Goal: Task Accomplishment & Management: Use online tool/utility

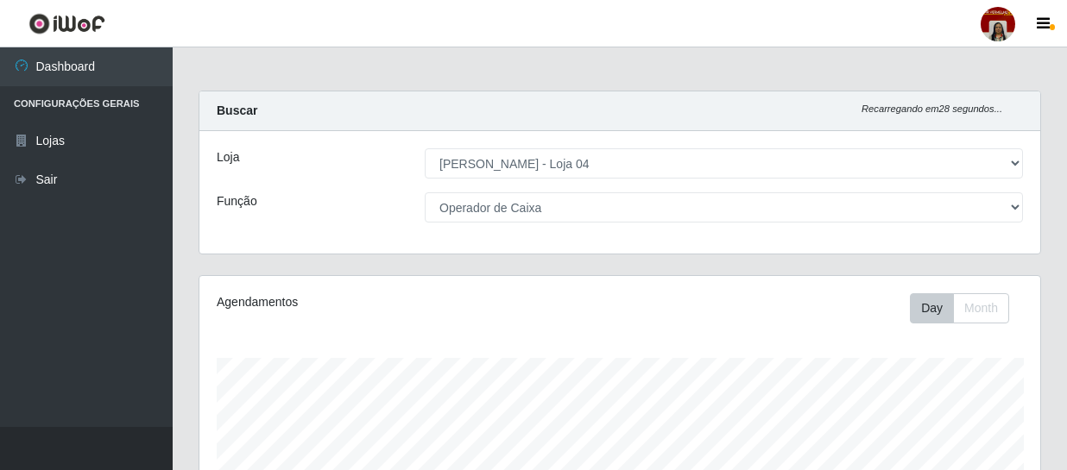
select select "251"
select select "22"
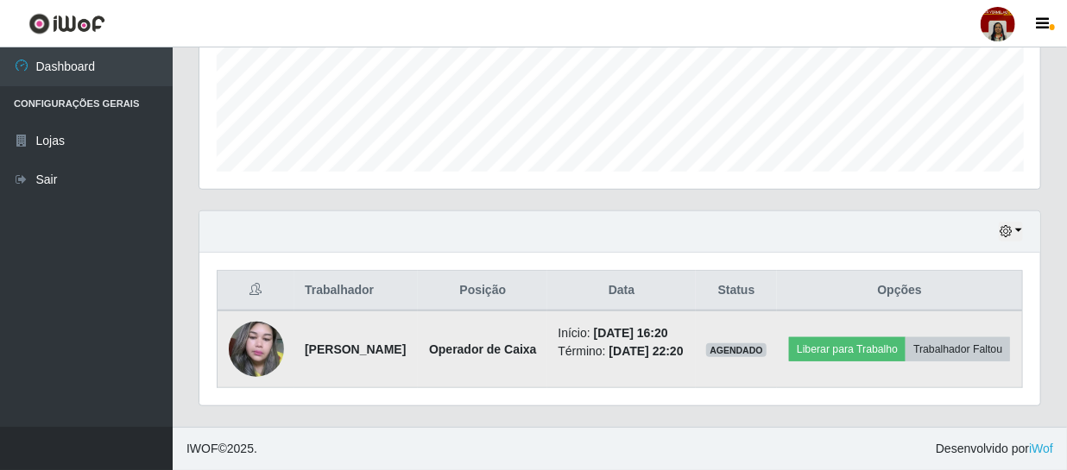
scroll to position [358, 841]
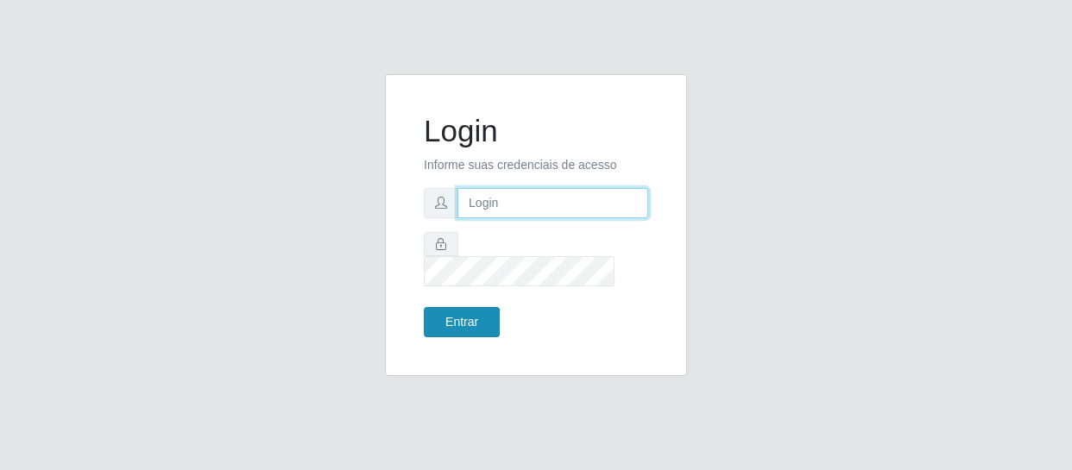
type input "[EMAIL_ADDRESS][DOMAIN_NAME]"
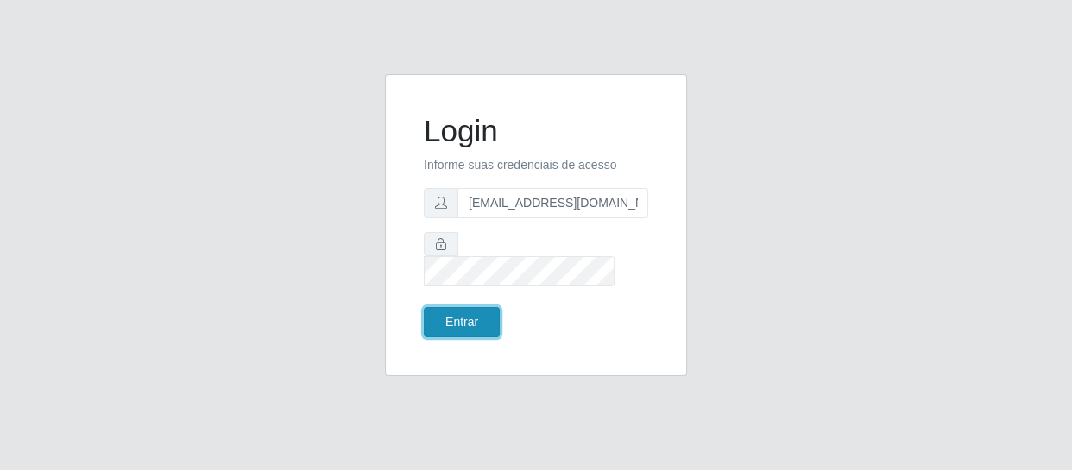
click at [460, 311] on button "Entrar" at bounding box center [462, 322] width 76 height 30
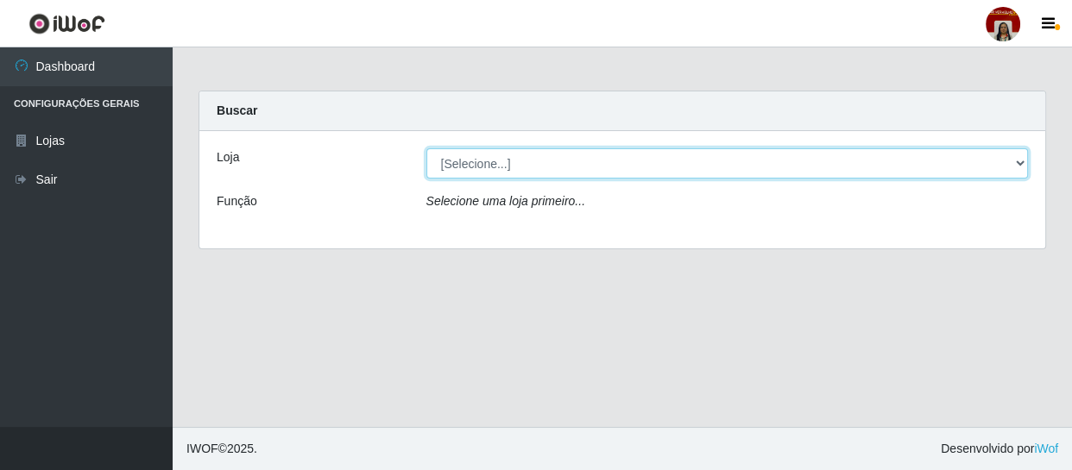
click at [602, 159] on select "[Selecione...] Mar Vermelho - Loja 04" at bounding box center [727, 163] width 602 height 30
select select "251"
click at [426, 148] on select "[Selecione...] Mar Vermelho - Loja 04" at bounding box center [727, 163] width 602 height 30
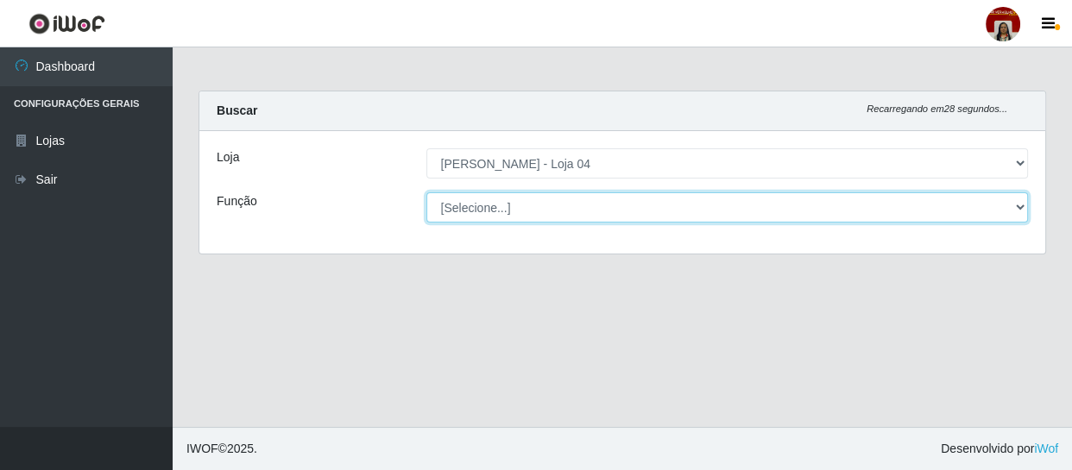
click at [662, 206] on select "[Selecione...] ASG ASG + ASG ++ Auxiliar de Depósito Auxiliar de Depósito + Aux…" at bounding box center [727, 207] width 602 height 30
drag, startPoint x: 662, startPoint y: 206, endPoint x: 662, endPoint y: 232, distance: 25.9
click at [662, 206] on select "[Selecione...] ASG ASG + ASG ++ Auxiliar de Depósito Auxiliar de Depósito + Aux…" at bounding box center [727, 207] width 602 height 30
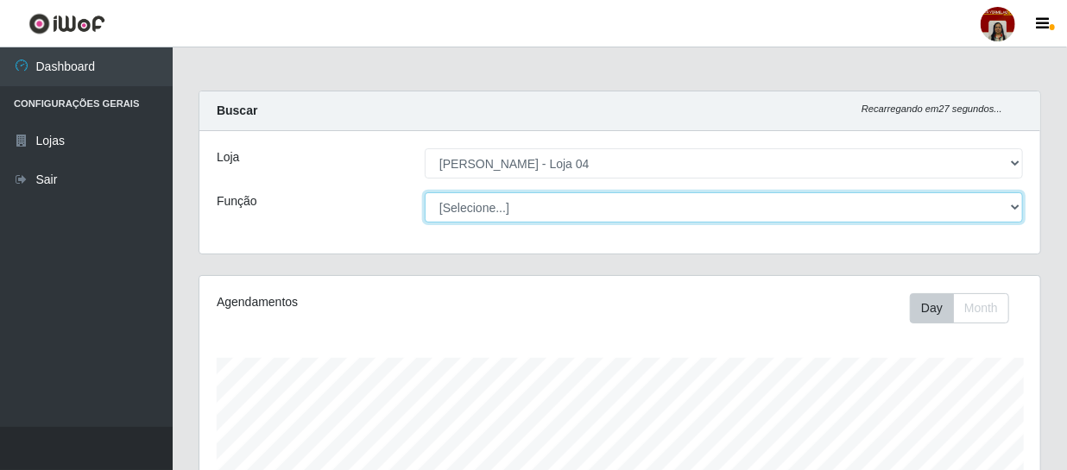
scroll to position [358, 841]
click at [620, 215] on select "[Selecione...] ASG ASG + ASG ++ Auxiliar de Depósito Auxiliar de Depósito + Aux…" at bounding box center [724, 207] width 598 height 30
select select "1"
click at [425, 192] on select "[Selecione...] ASG ASG + ASG ++ Auxiliar de Depósito Auxiliar de Depósito + Aux…" at bounding box center [724, 207] width 598 height 30
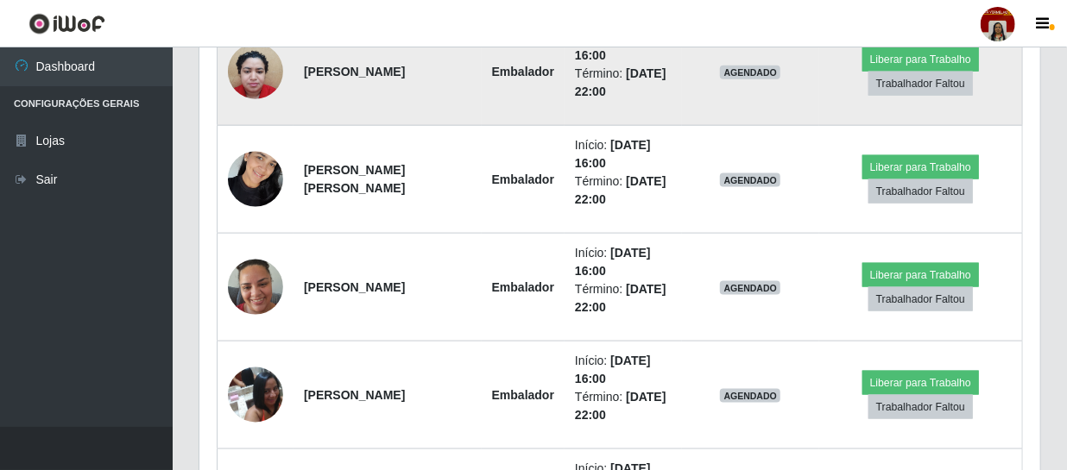
scroll to position [975, 0]
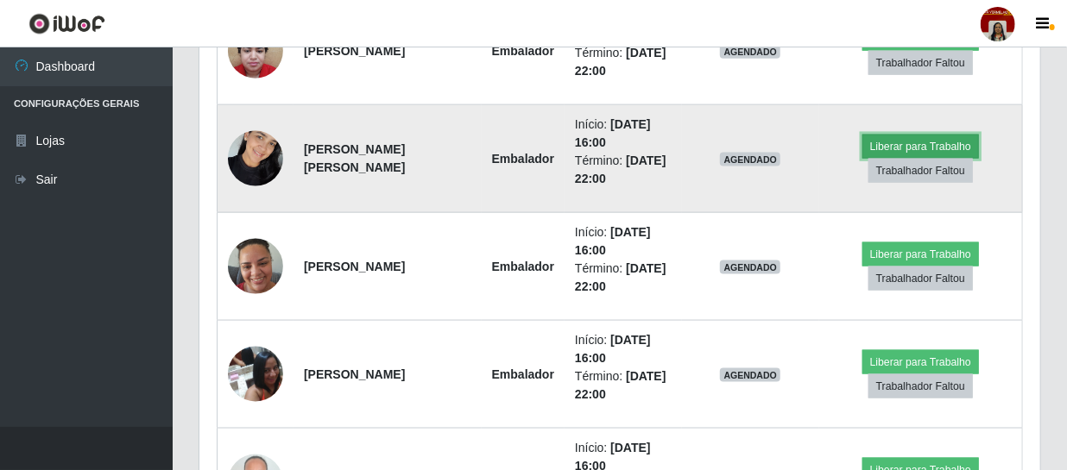
click at [911, 137] on button "Liberar para Trabalho" at bounding box center [920, 147] width 117 height 24
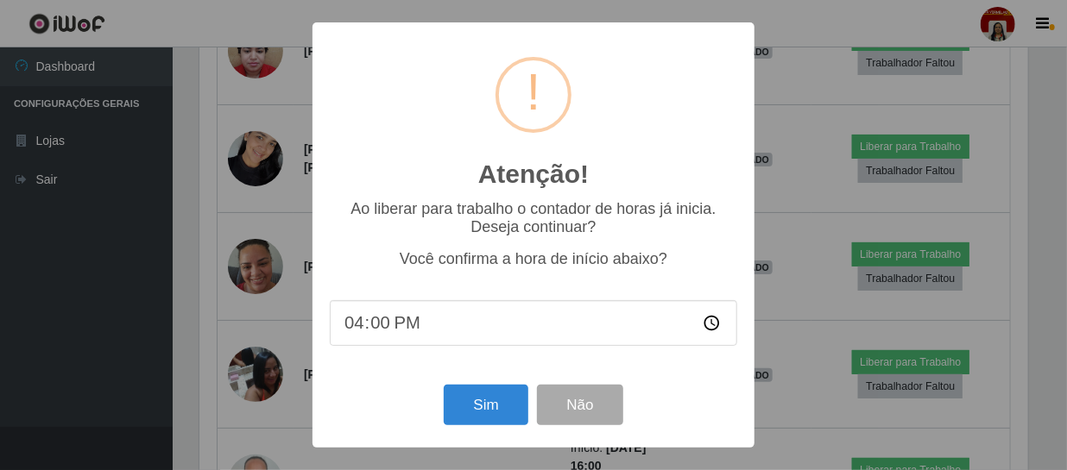
scroll to position [358, 833]
click at [487, 408] on button "Sim" at bounding box center [488, 405] width 84 height 41
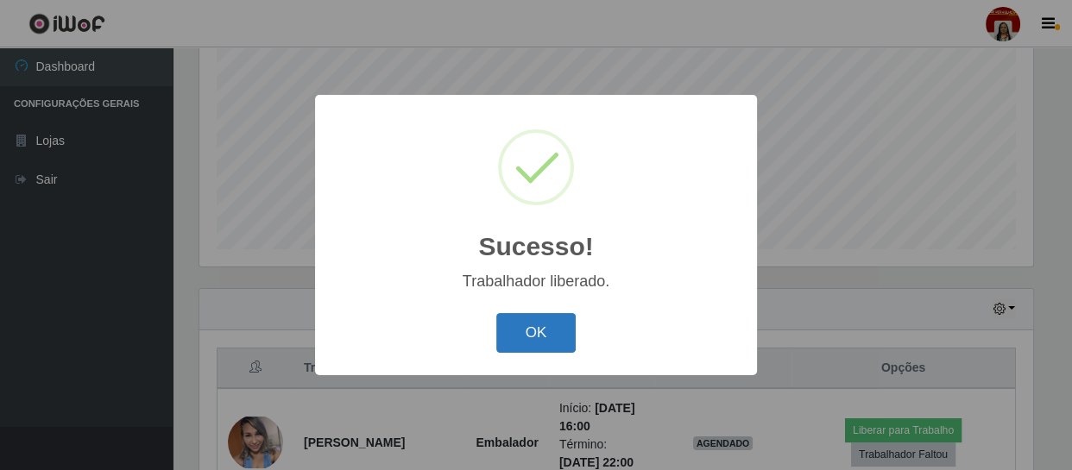
click at [540, 325] on button "OK" at bounding box center [536, 333] width 80 height 41
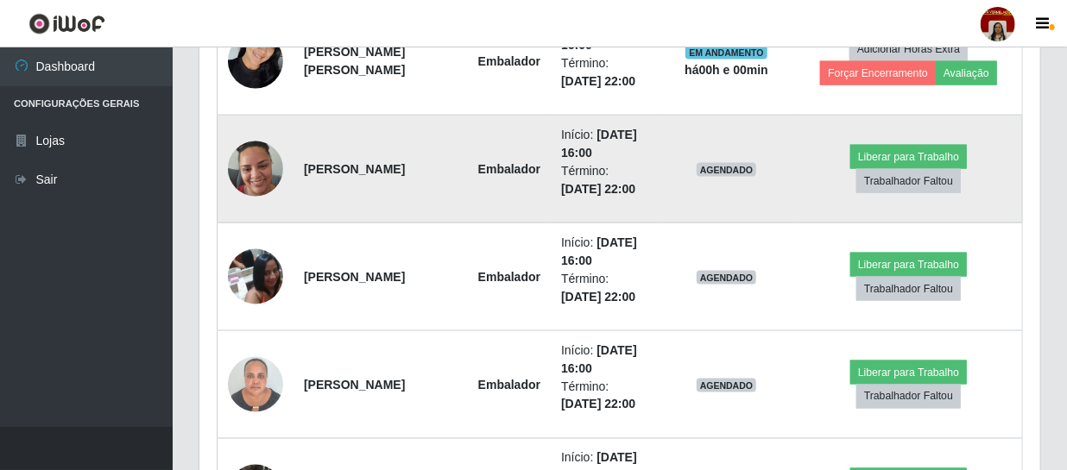
scroll to position [1074, 0]
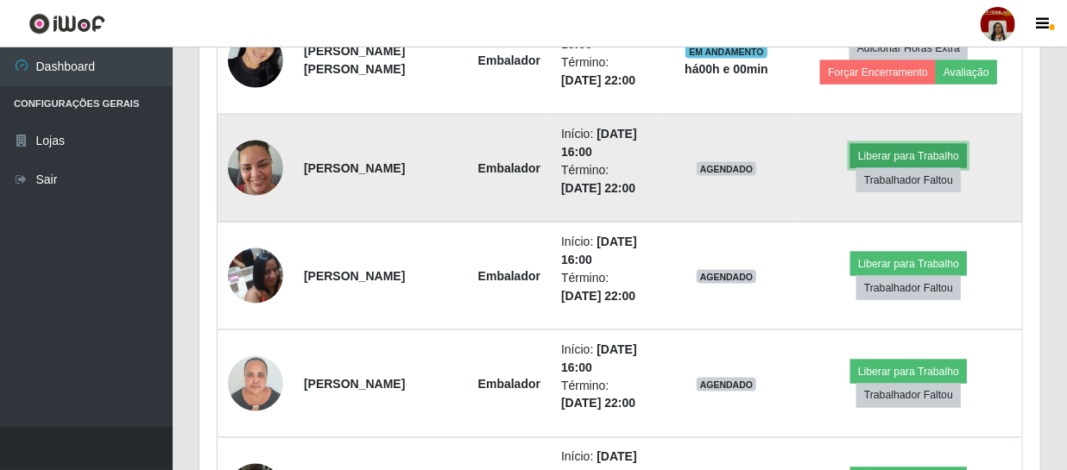
click at [926, 151] on button "Liberar para Trabalho" at bounding box center [908, 156] width 117 height 24
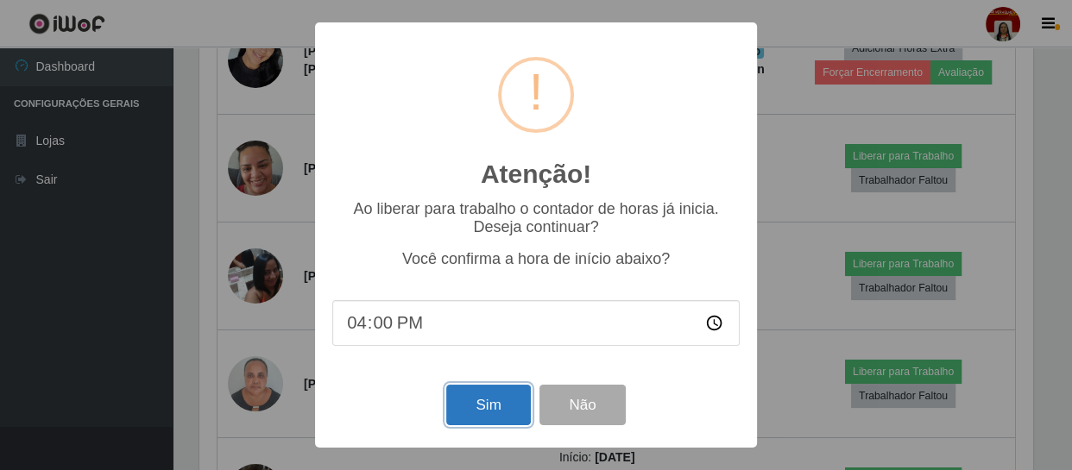
click at [483, 404] on button "Sim" at bounding box center [488, 405] width 84 height 41
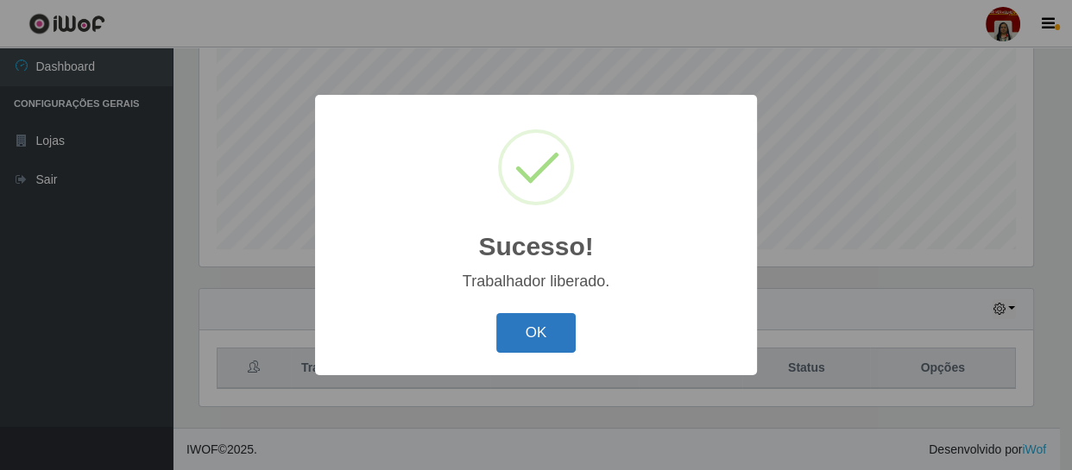
click at [545, 331] on button "OK" at bounding box center [536, 333] width 80 height 41
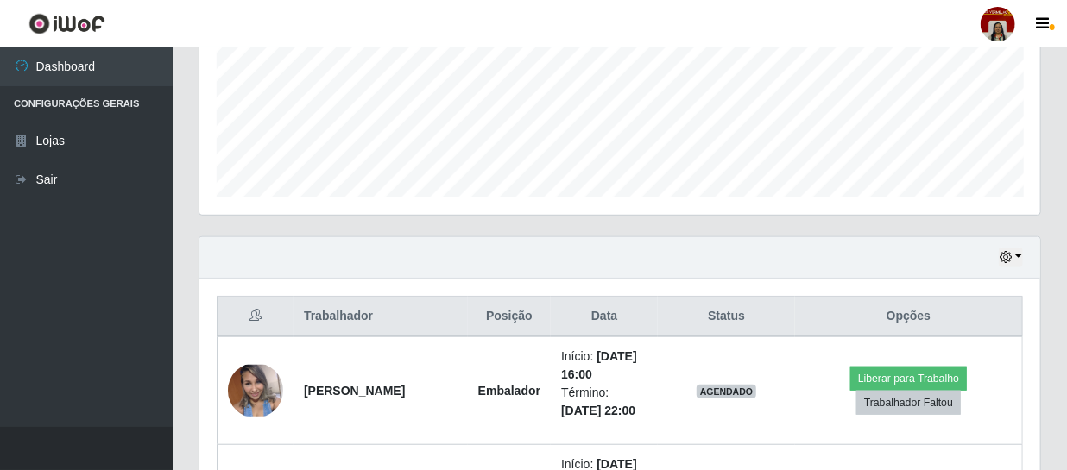
scroll to position [0, 0]
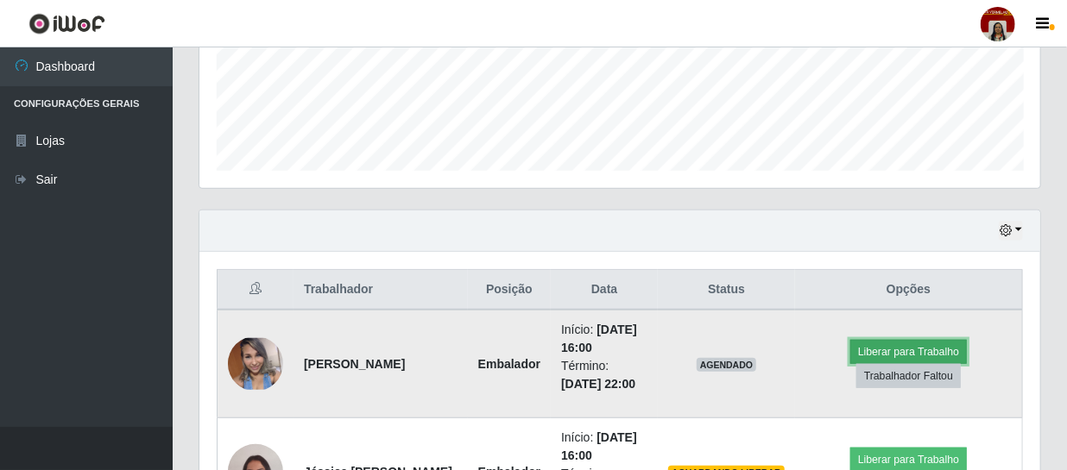
click at [896, 350] on button "Liberar para Trabalho" at bounding box center [908, 352] width 117 height 24
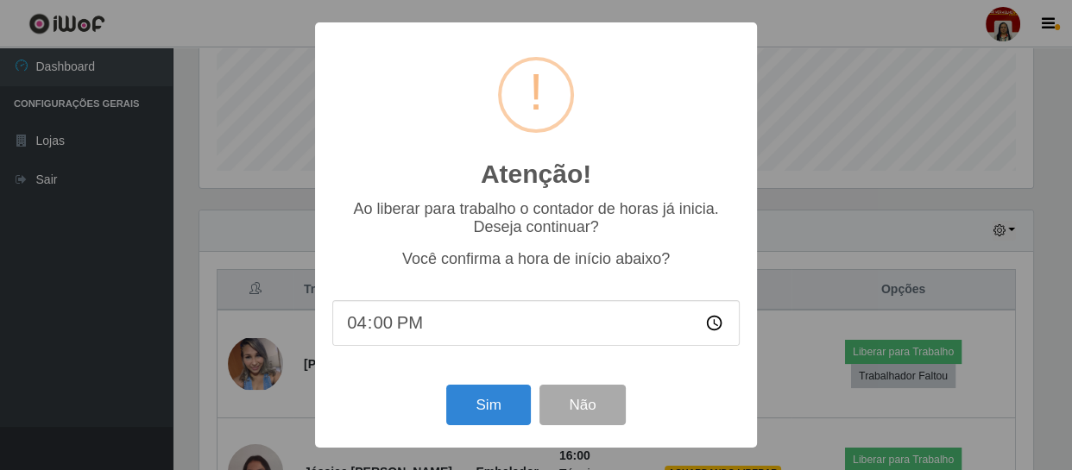
click at [531, 403] on div "Sim Não" at bounding box center [535, 405] width 407 height 49
click at [483, 406] on button "Sim" at bounding box center [488, 405] width 84 height 41
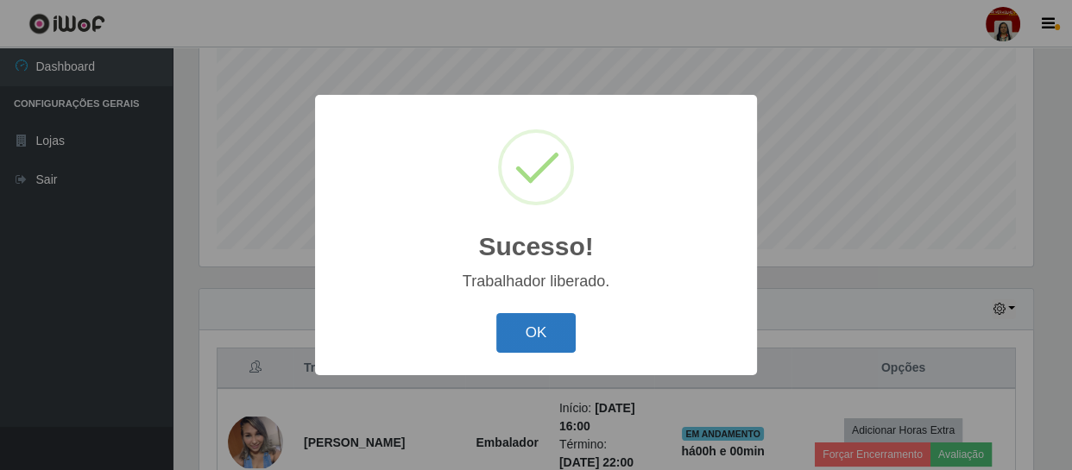
click at [559, 335] on button "OK" at bounding box center [536, 333] width 80 height 41
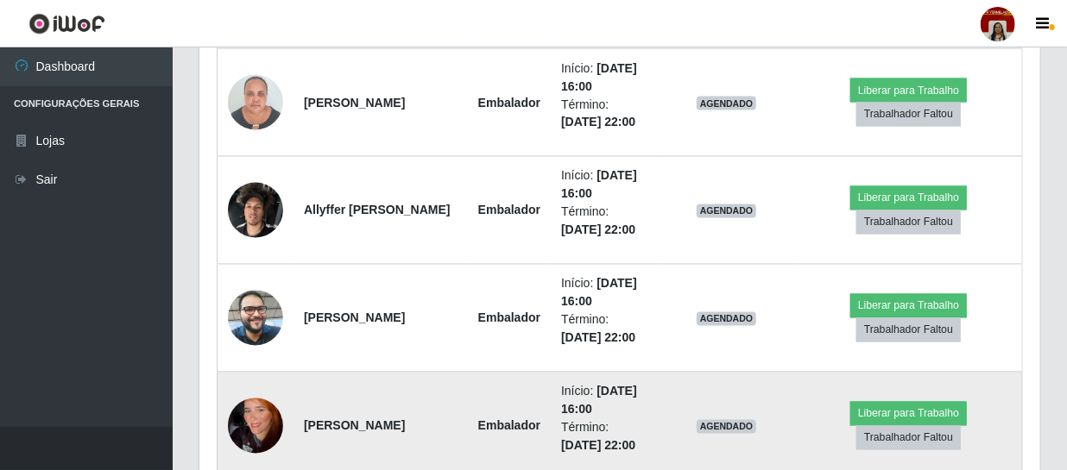
scroll to position [1446, 0]
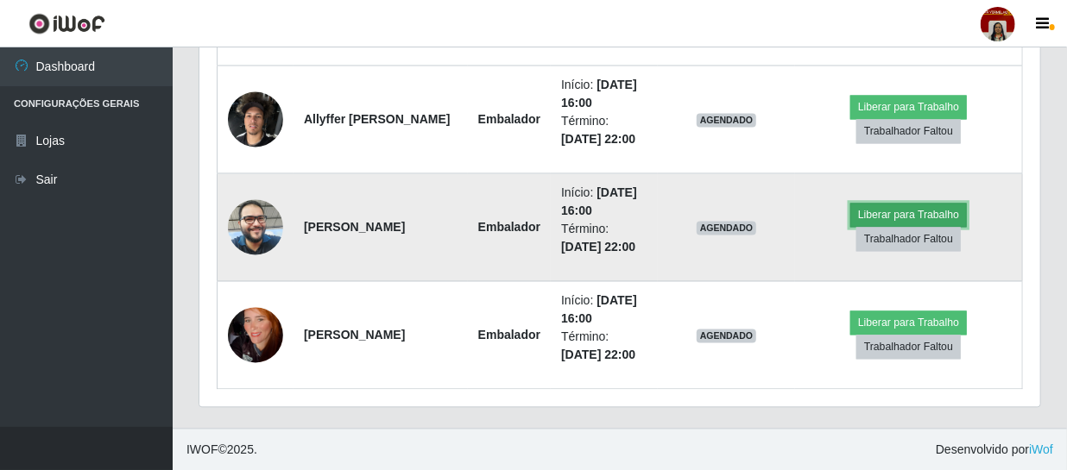
click at [927, 211] on button "Liberar para Trabalho" at bounding box center [908, 216] width 117 height 24
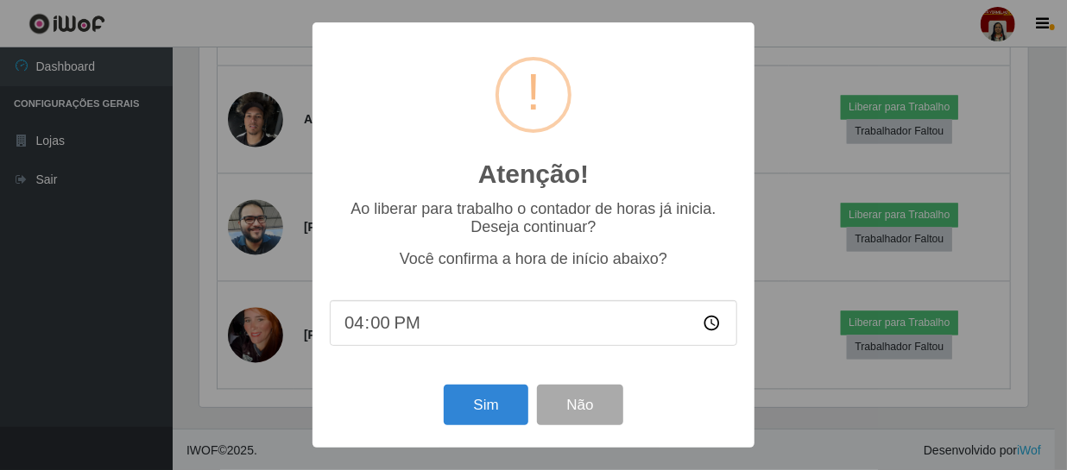
scroll to position [358, 833]
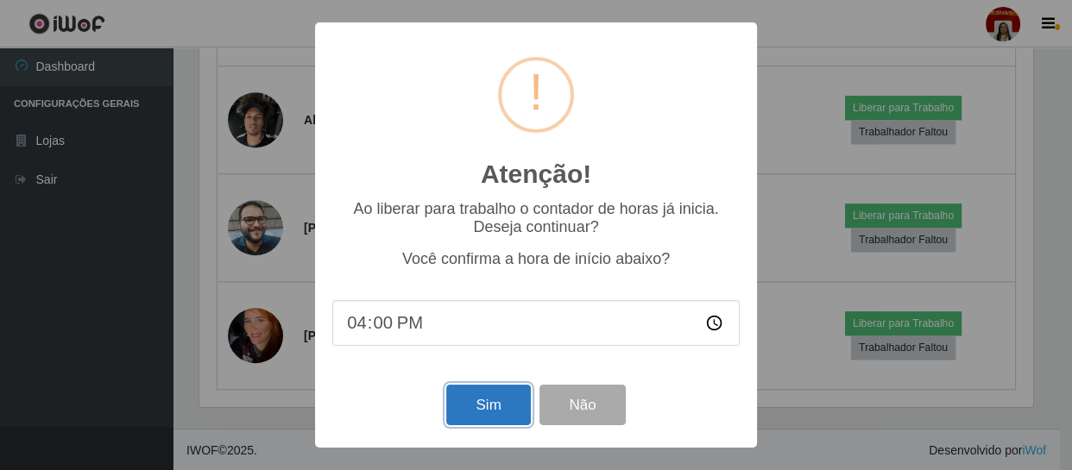
click at [506, 408] on button "Sim" at bounding box center [488, 405] width 84 height 41
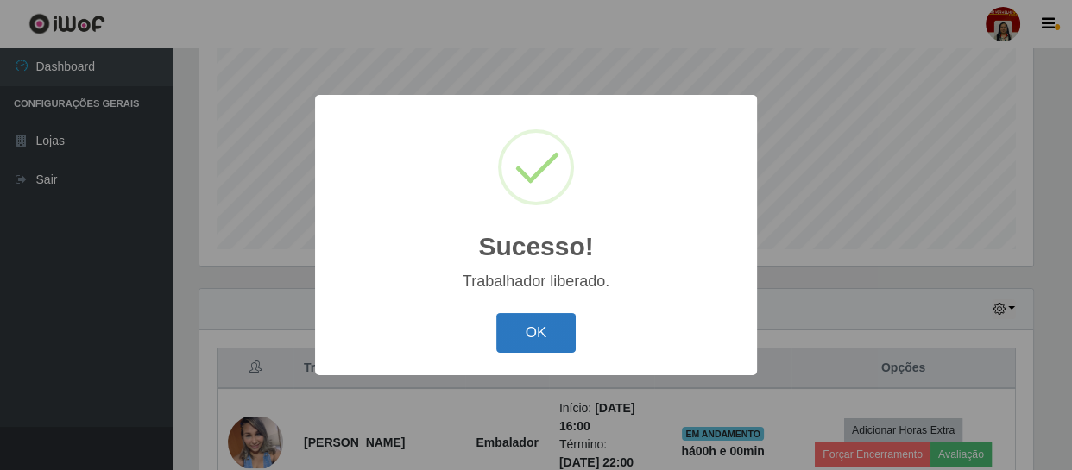
click at [541, 336] on button "OK" at bounding box center [536, 333] width 80 height 41
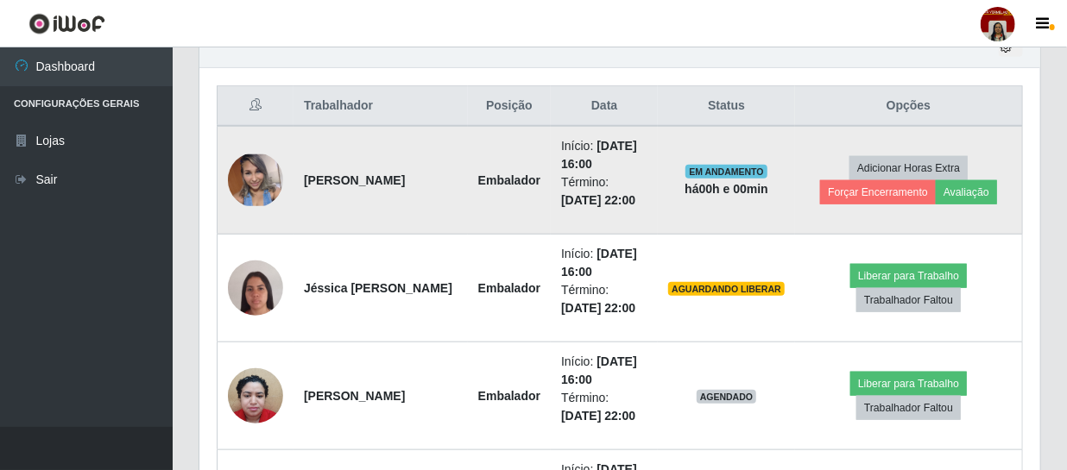
scroll to position [603, 0]
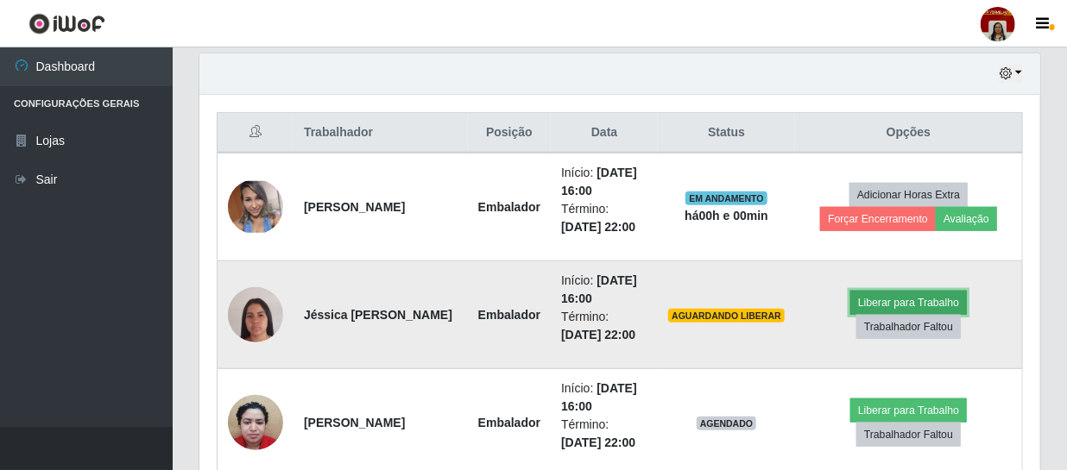
click at [883, 302] on button "Liberar para Trabalho" at bounding box center [908, 303] width 117 height 24
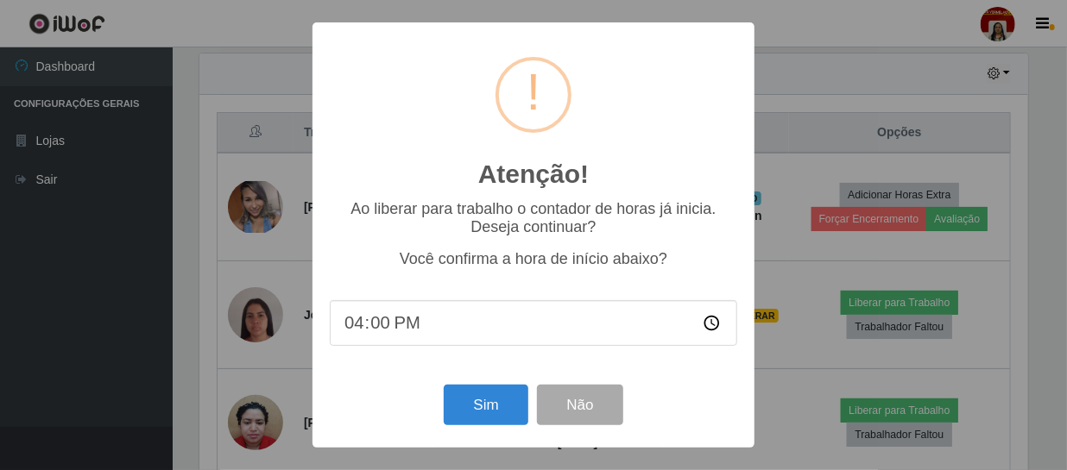
scroll to position [358, 833]
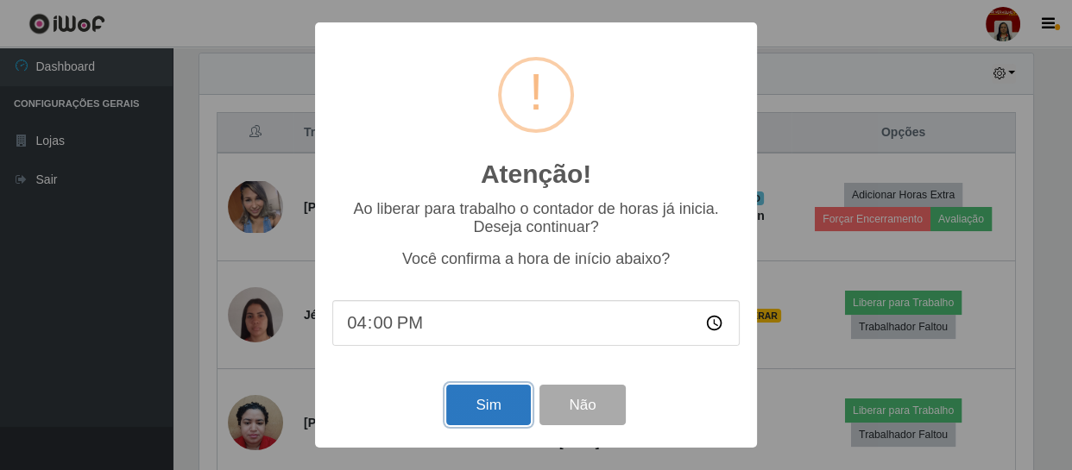
click at [512, 415] on button "Sim" at bounding box center [488, 405] width 84 height 41
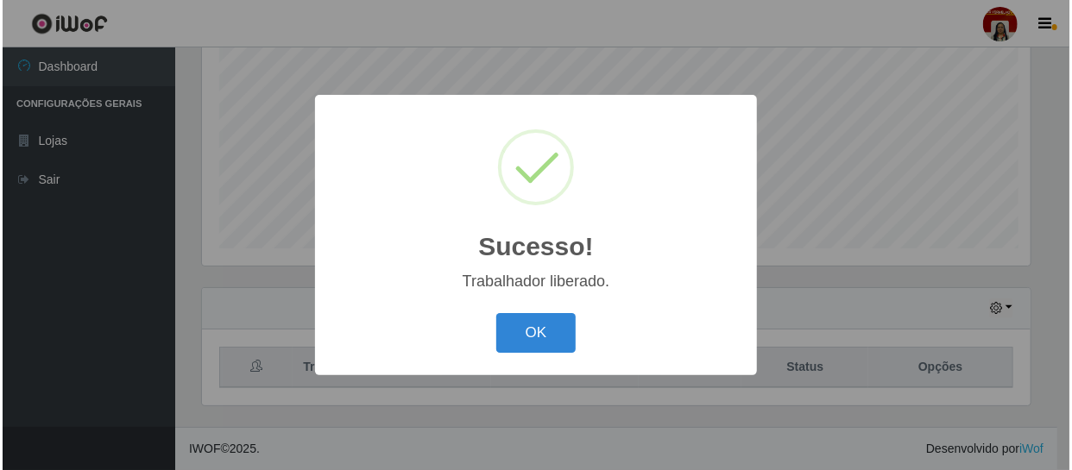
scroll to position [368, 0]
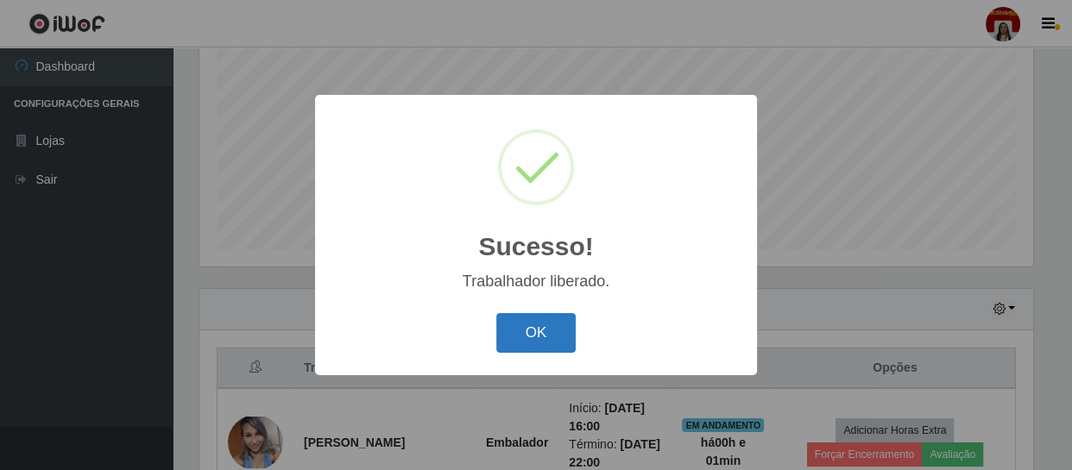
click at [558, 337] on button "OK" at bounding box center [536, 333] width 80 height 41
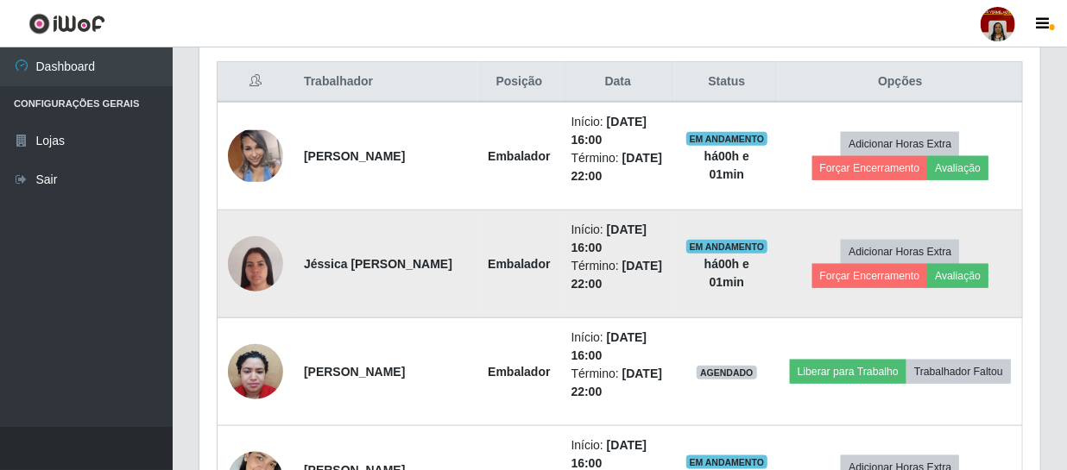
scroll to position [682, 0]
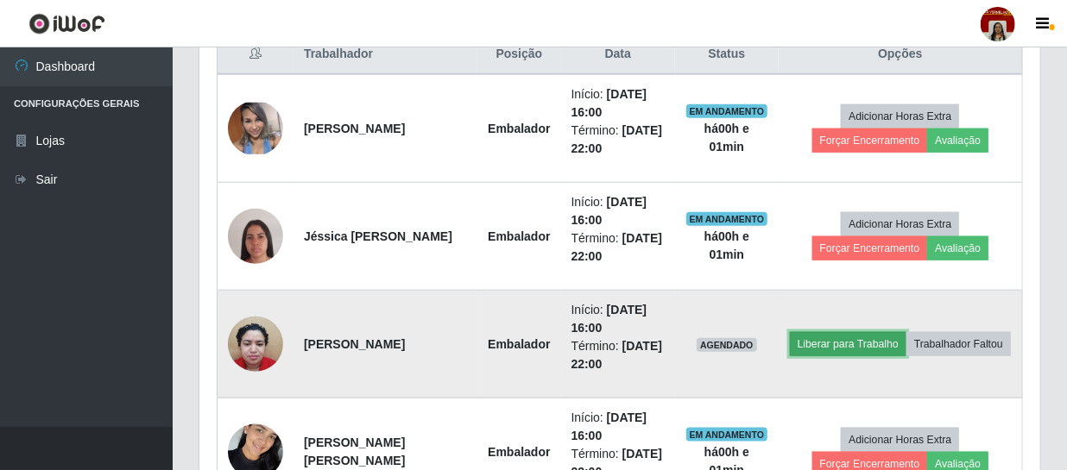
click at [906, 332] on button "Liberar para Trabalho" at bounding box center [848, 344] width 117 height 24
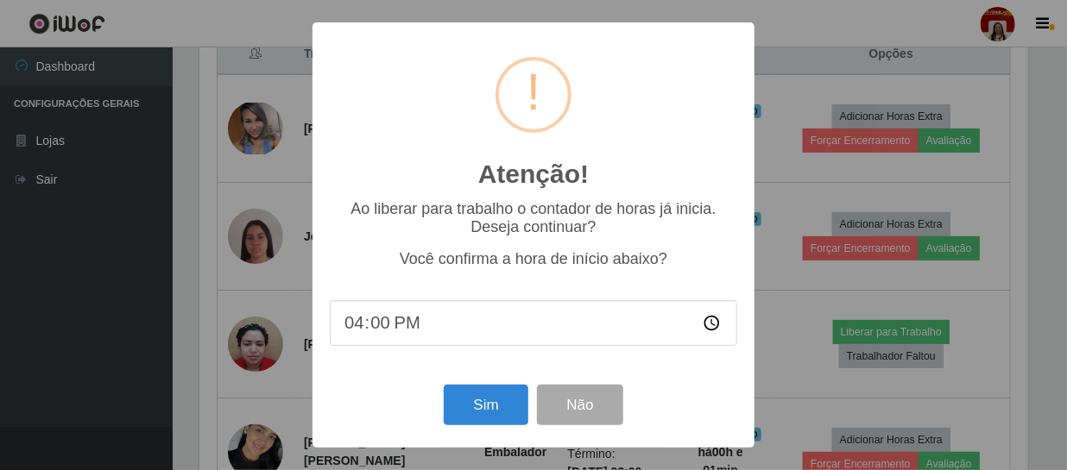
scroll to position [358, 833]
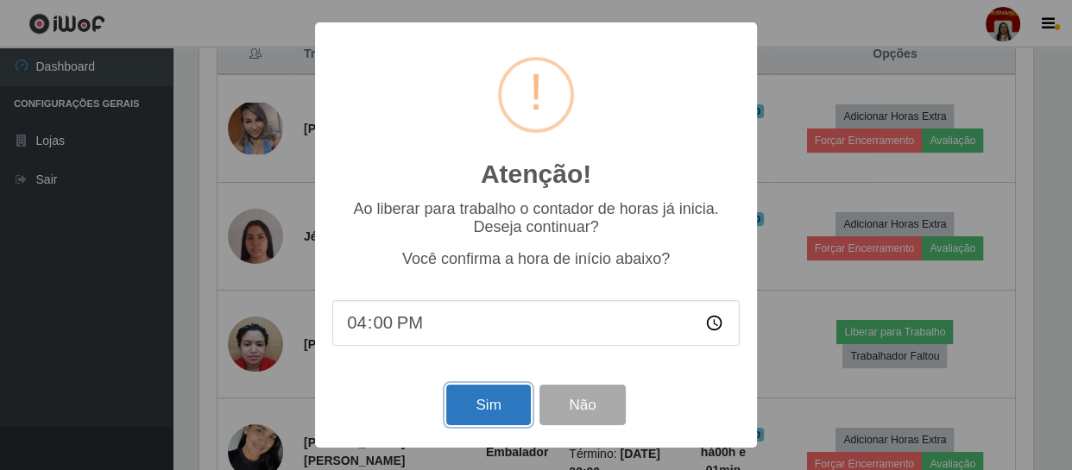
click at [499, 405] on button "Sim" at bounding box center [488, 405] width 84 height 41
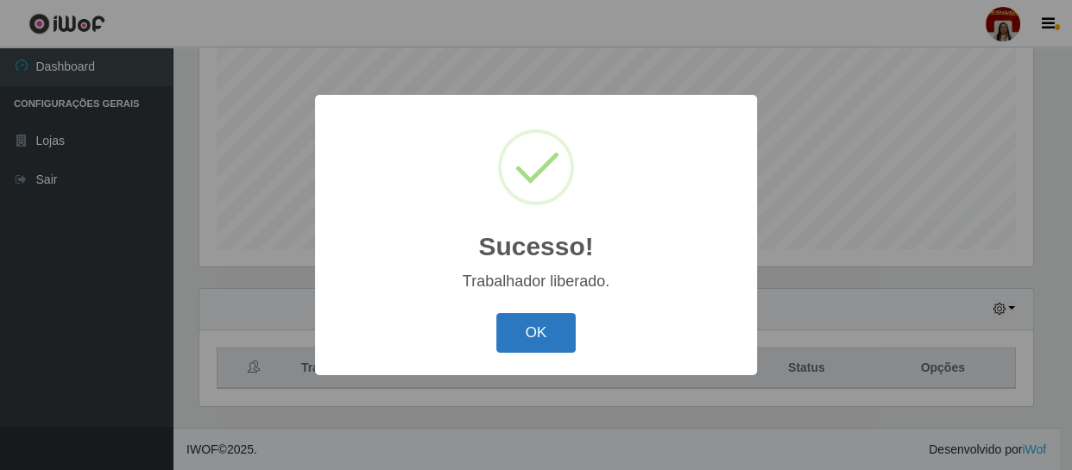
click at [529, 334] on button "OK" at bounding box center [536, 333] width 80 height 41
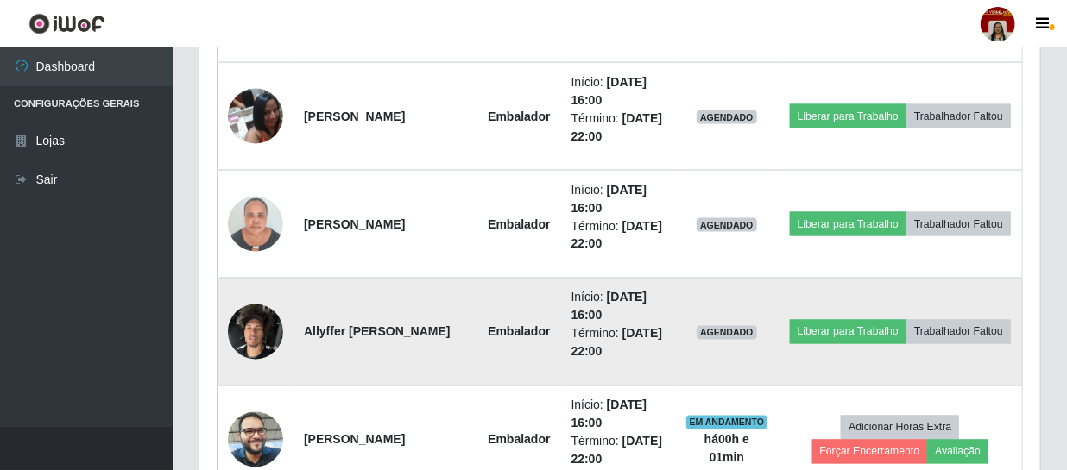
scroll to position [1309, 0]
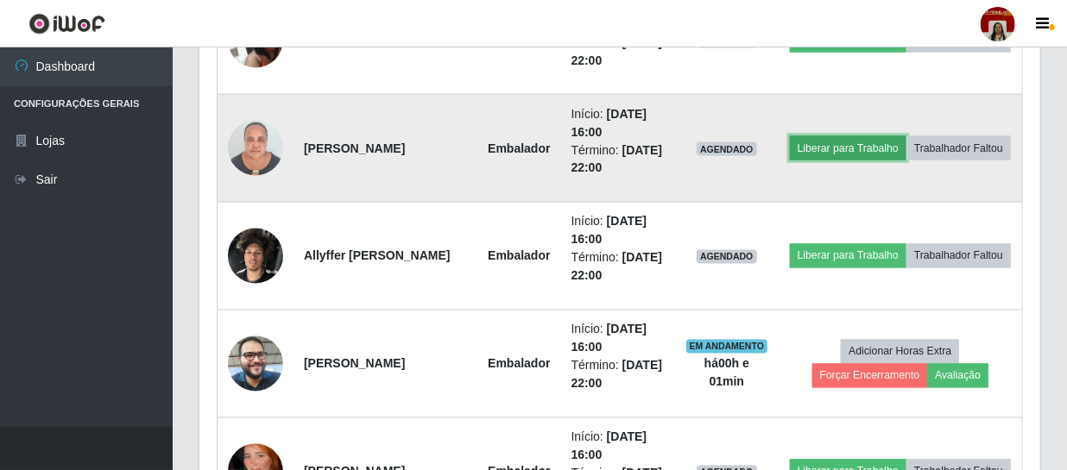
click at [871, 136] on button "Liberar para Trabalho" at bounding box center [848, 148] width 117 height 24
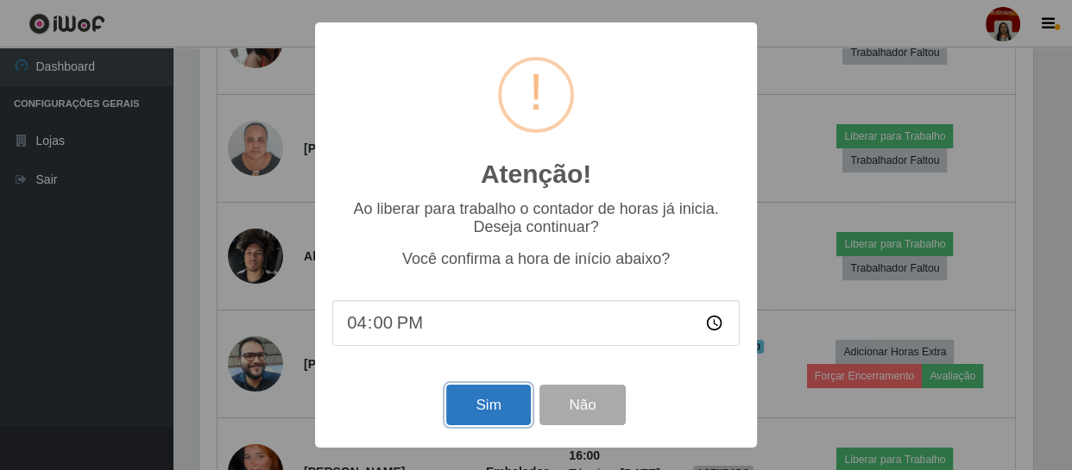
click at [492, 404] on button "Sim" at bounding box center [488, 405] width 84 height 41
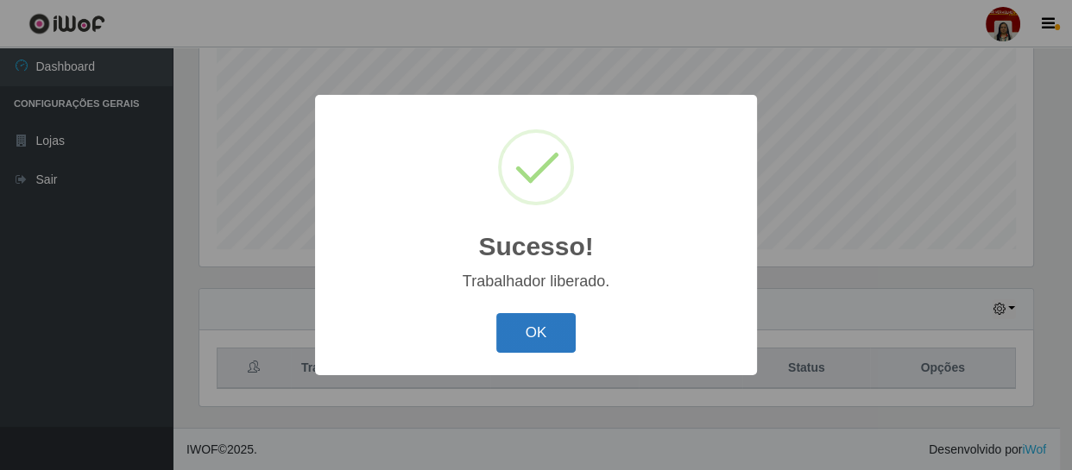
click at [536, 341] on button "OK" at bounding box center [536, 333] width 80 height 41
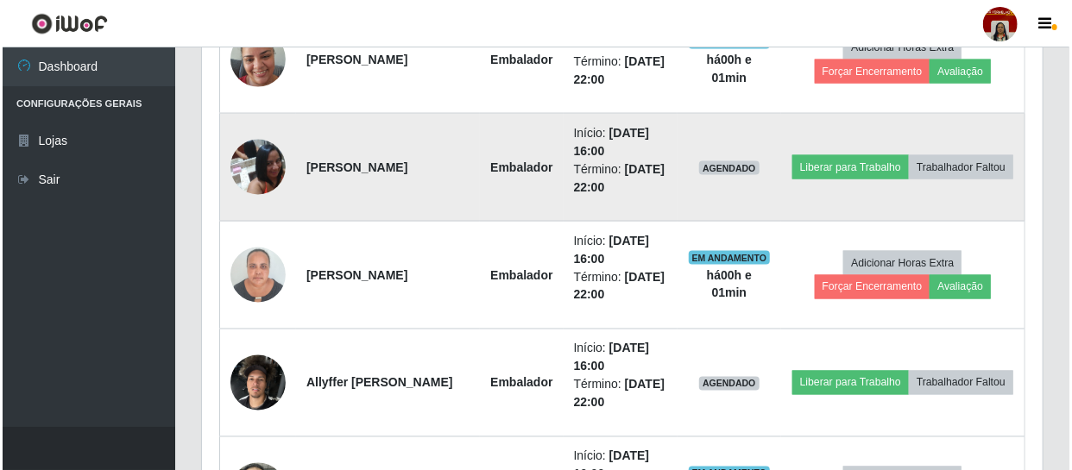
scroll to position [1210, 0]
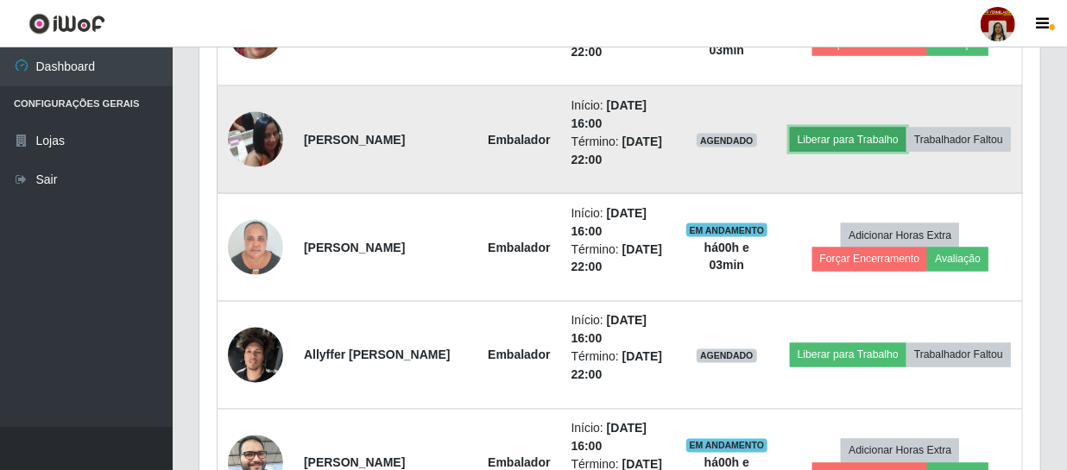
click at [906, 128] on button "Liberar para Trabalho" at bounding box center [848, 140] width 117 height 24
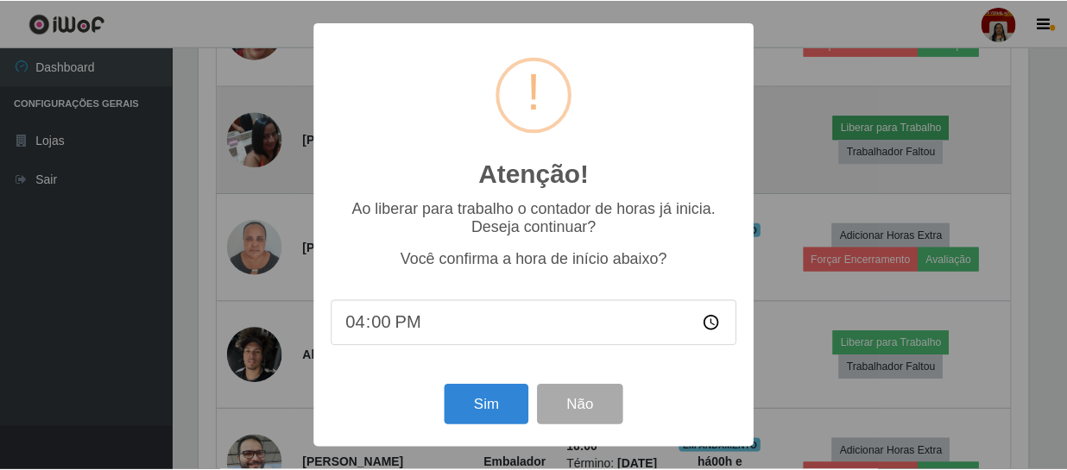
scroll to position [358, 833]
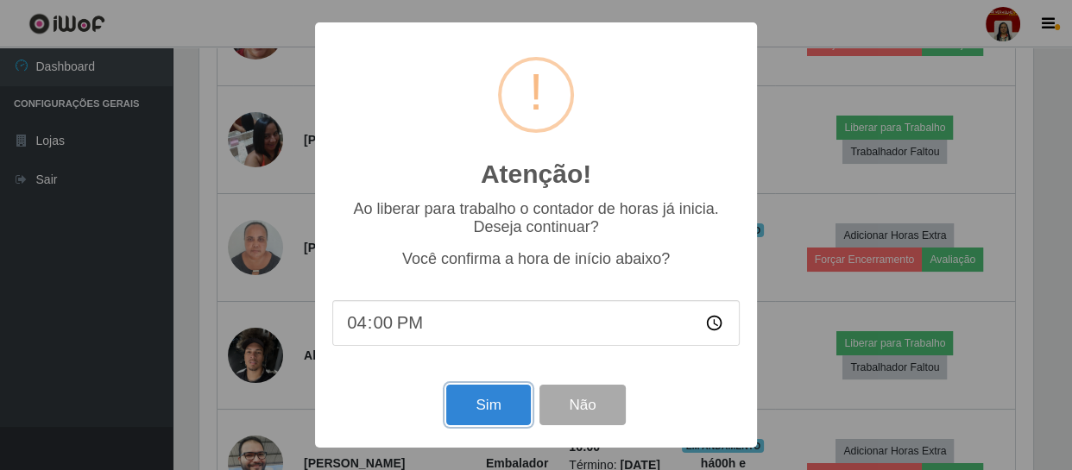
drag, startPoint x: 483, startPoint y: 394, endPoint x: 504, endPoint y: 442, distance: 52.6
click at [492, 410] on button "Sim" at bounding box center [488, 405] width 84 height 41
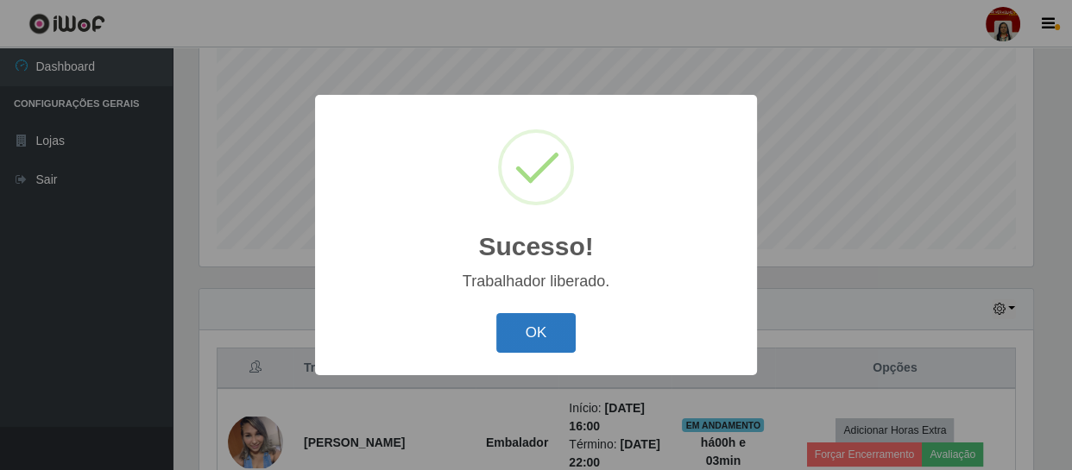
click at [550, 337] on button "OK" at bounding box center [536, 333] width 80 height 41
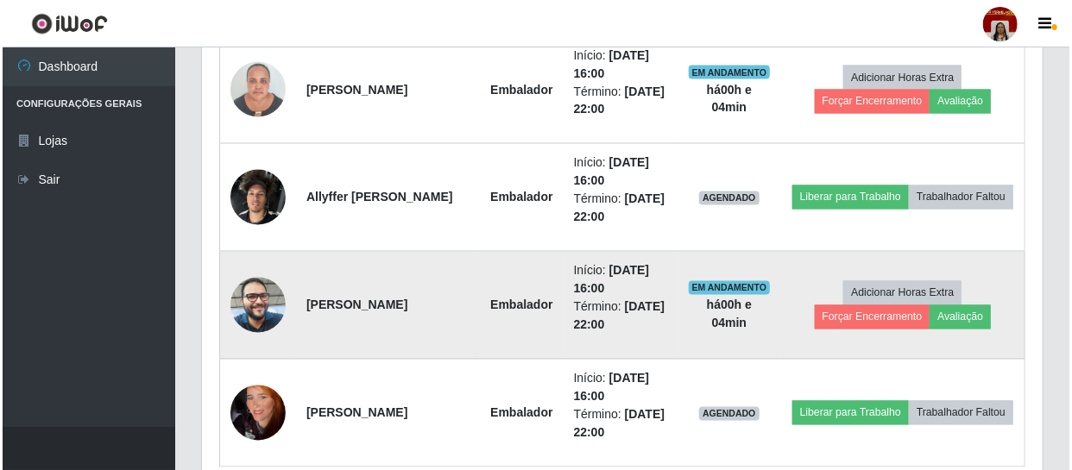
scroll to position [1367, 0]
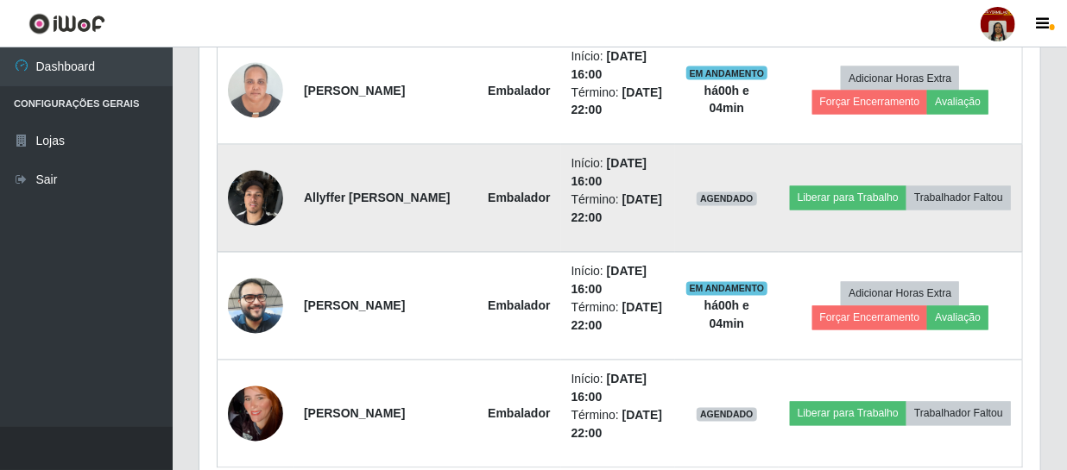
click at [266, 196] on img at bounding box center [255, 197] width 55 height 73
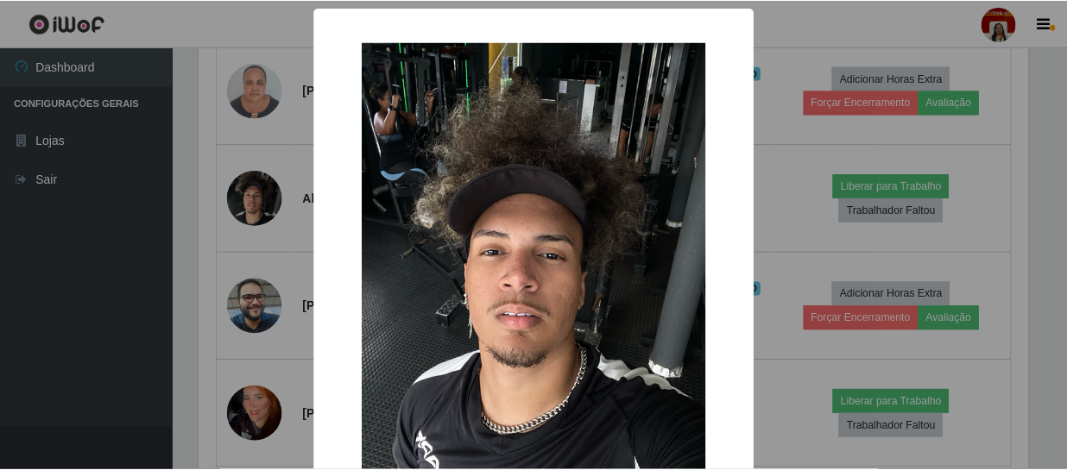
scroll to position [358, 833]
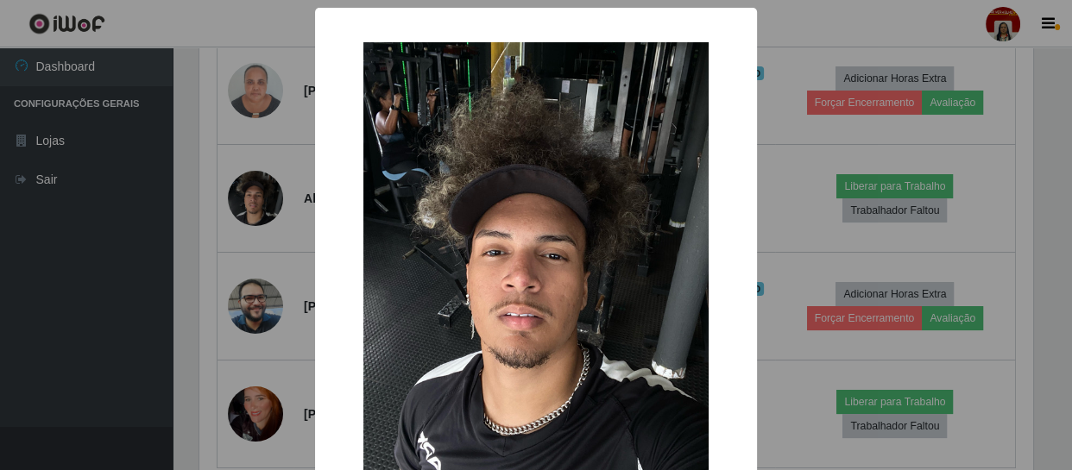
click at [156, 242] on div "× OK Cancel" at bounding box center [536, 235] width 1072 height 470
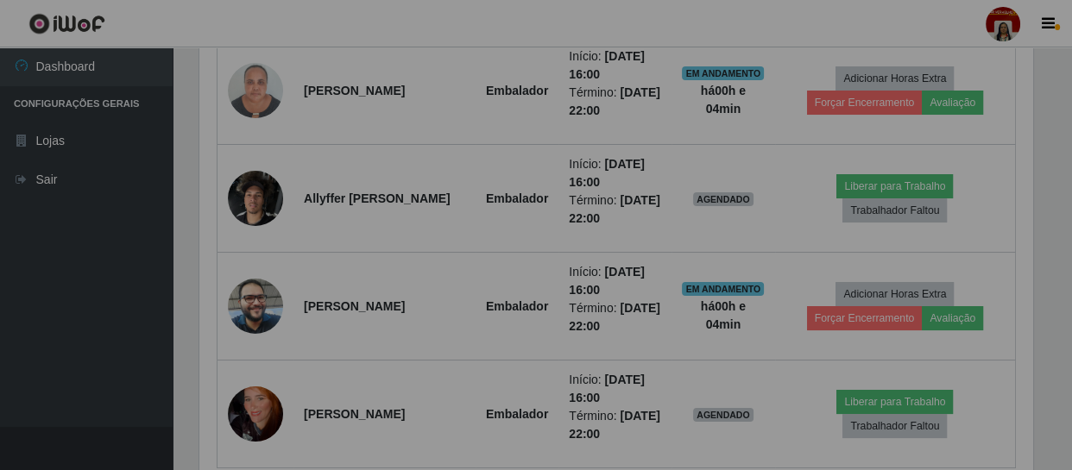
scroll to position [358, 841]
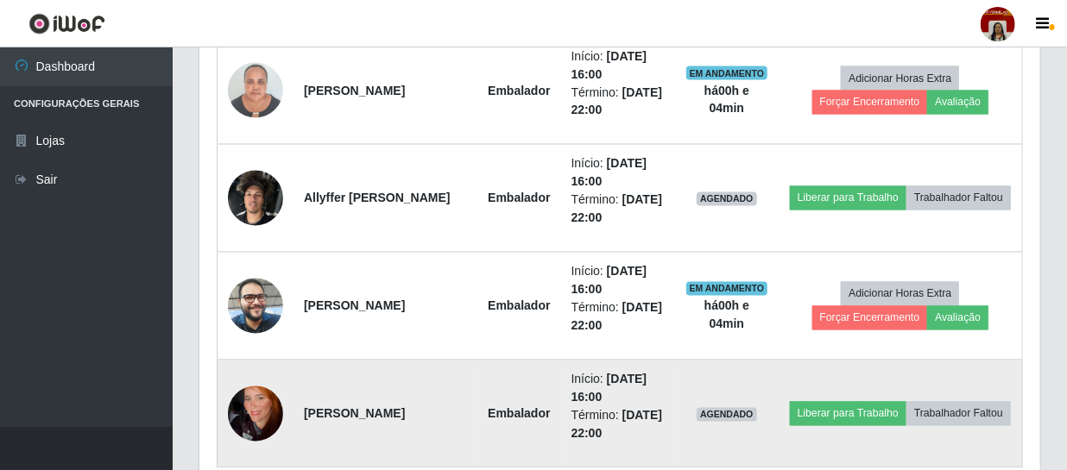
click at [240, 411] on img at bounding box center [255, 414] width 55 height 98
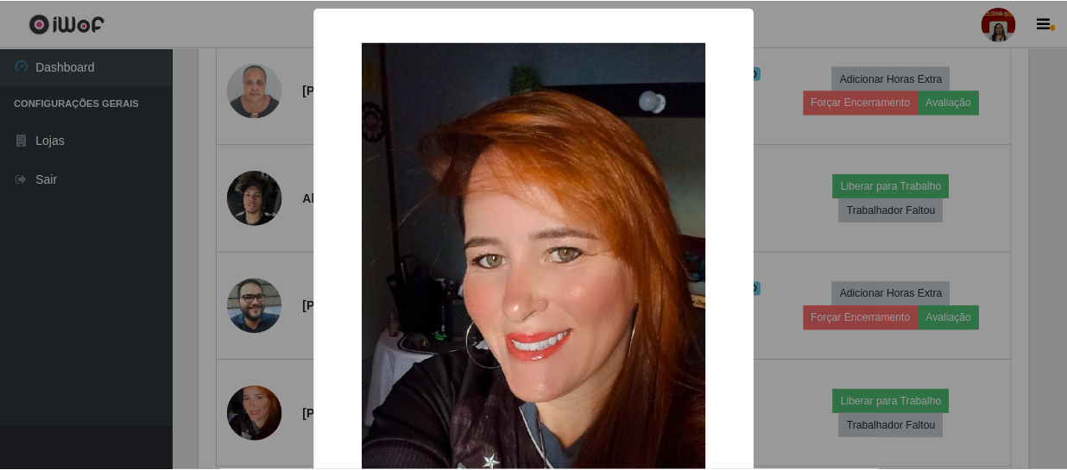
scroll to position [358, 833]
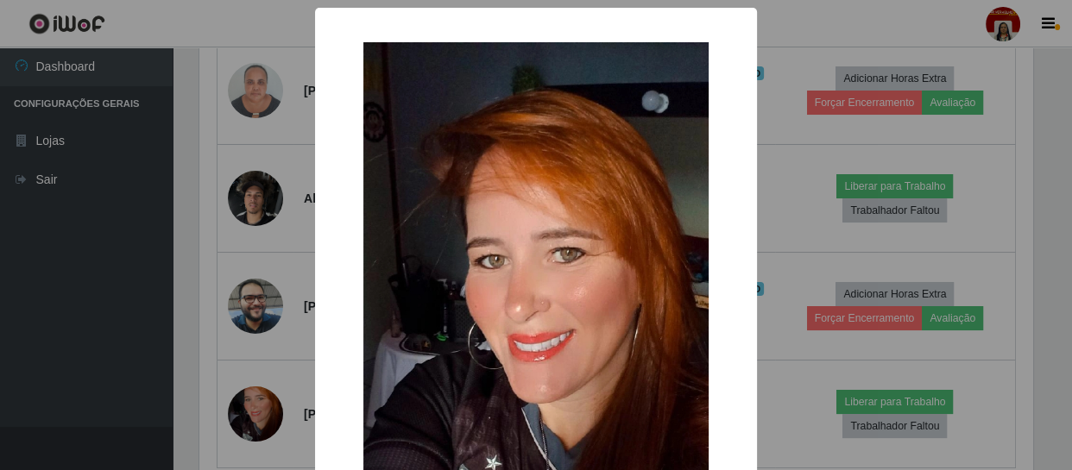
click at [209, 380] on div "× OK Cancel" at bounding box center [536, 235] width 1072 height 470
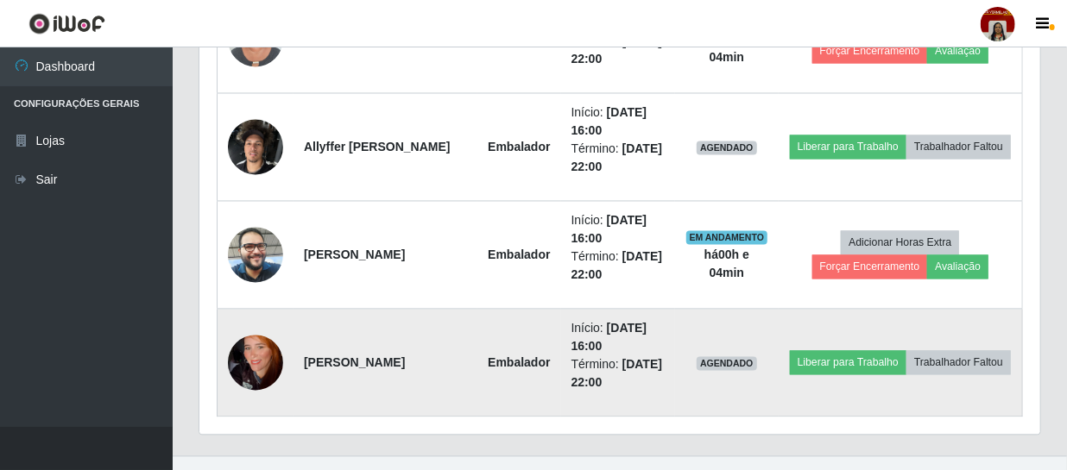
scroll to position [1446, 0]
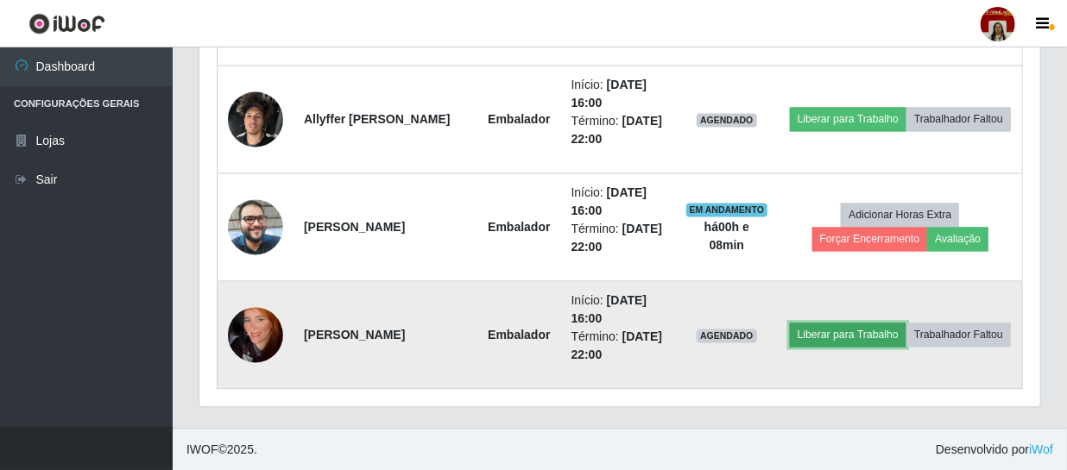
click at [883, 324] on button "Liberar para Trabalho" at bounding box center [848, 336] width 117 height 24
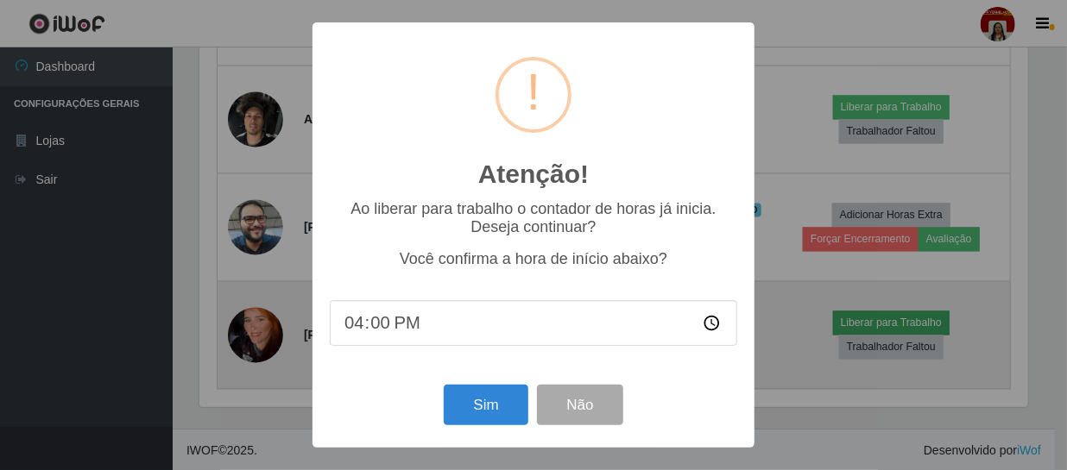
scroll to position [358, 833]
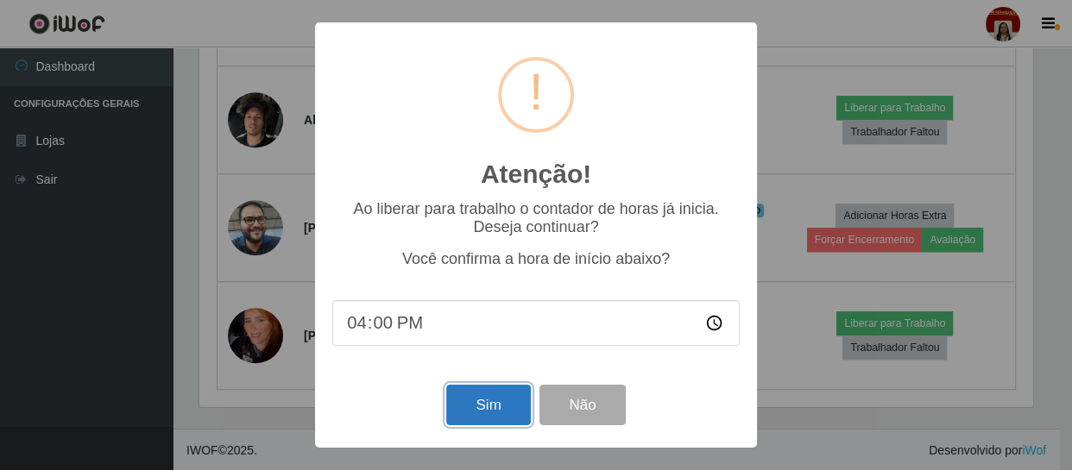
click at [486, 409] on button "Sim" at bounding box center [488, 405] width 84 height 41
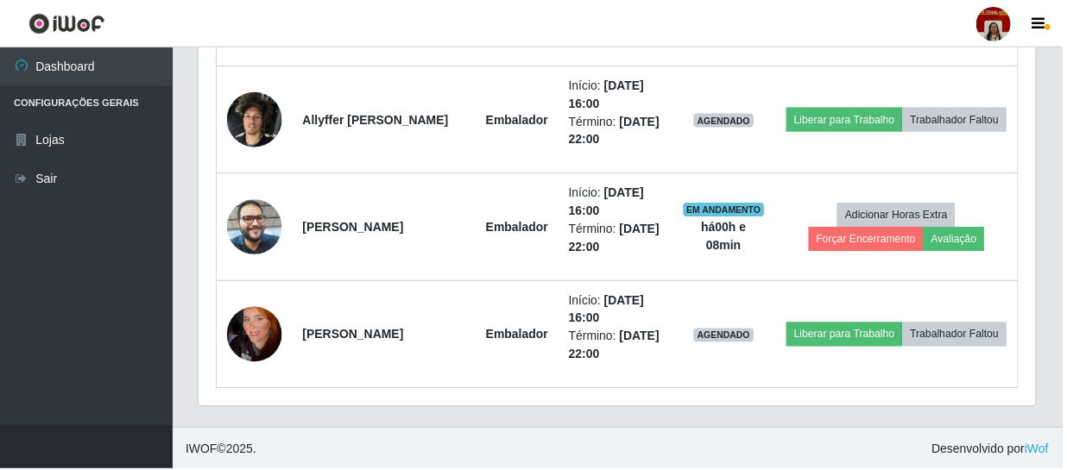
scroll to position [368, 0]
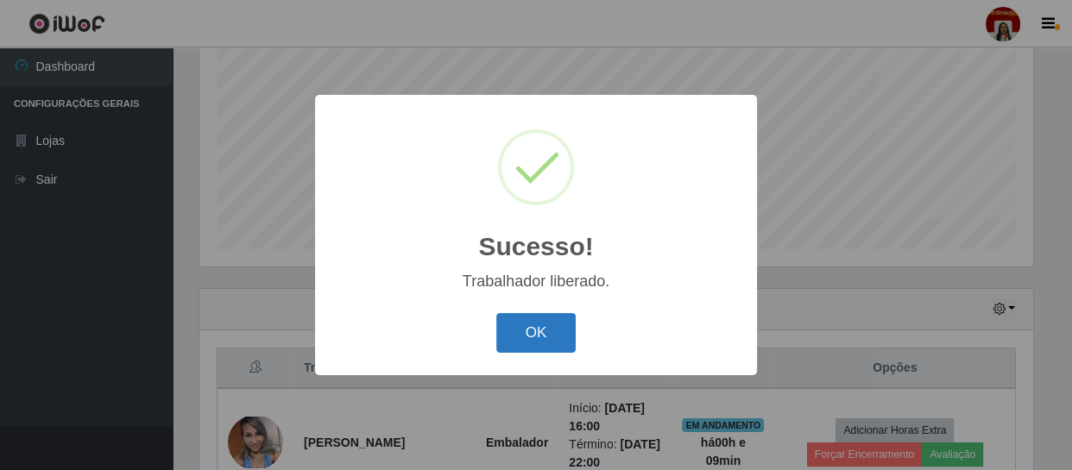
click at [545, 327] on button "OK" at bounding box center [536, 333] width 80 height 41
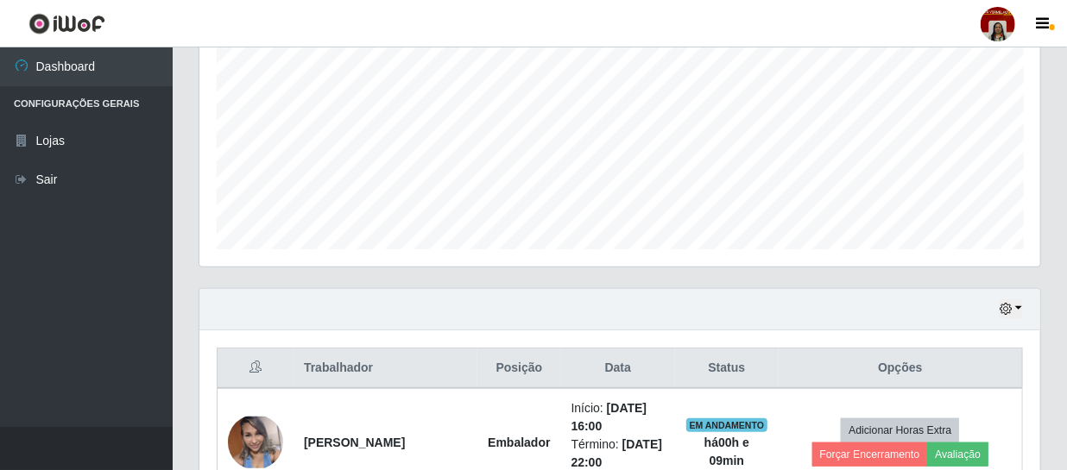
scroll to position [358, 841]
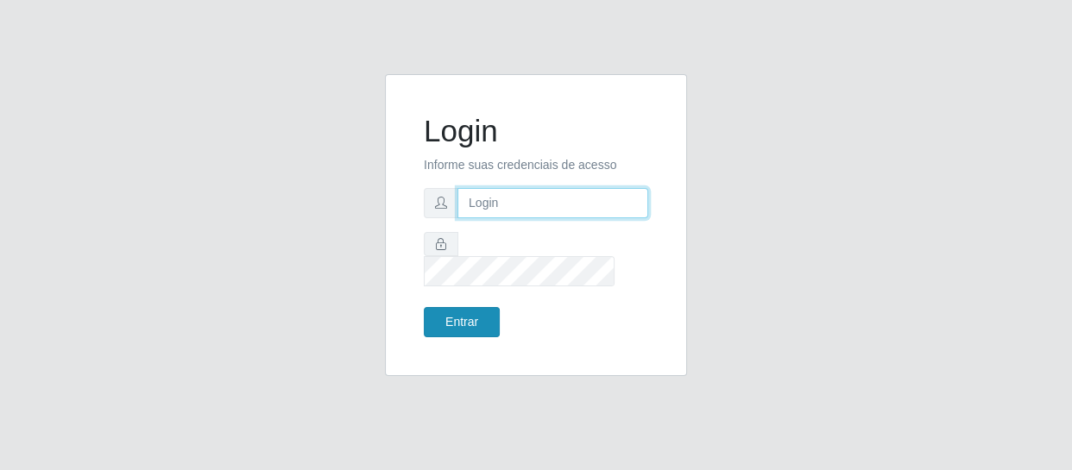
type input "[EMAIL_ADDRESS][DOMAIN_NAME]"
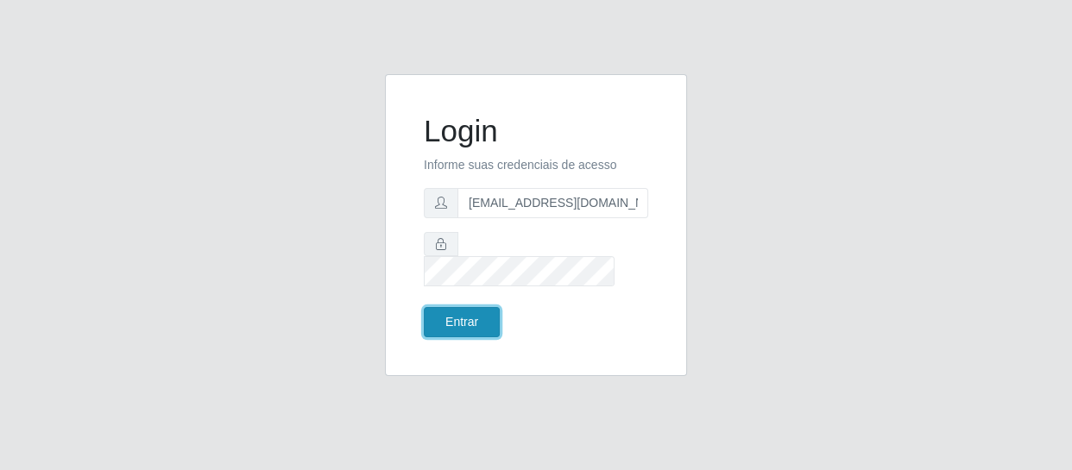
click at [438, 322] on button "Entrar" at bounding box center [462, 322] width 76 height 30
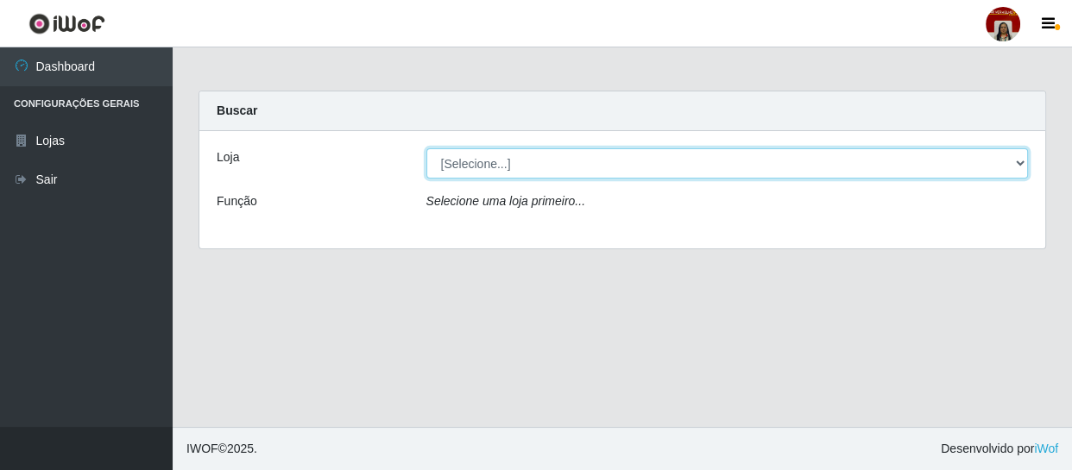
click at [1018, 163] on select "[Selecione...] Mar Vermelho - Loja 04" at bounding box center [727, 163] width 602 height 30
select select "251"
click at [426, 148] on select "[Selecione...] Mar Vermelho - Loja 04" at bounding box center [727, 163] width 602 height 30
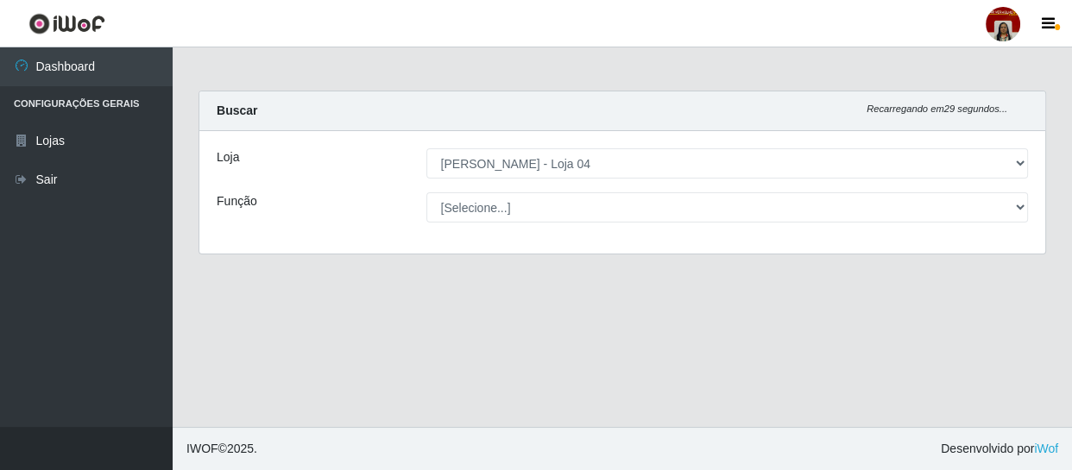
click at [993, 204] on select "[Selecione...] ASG ASG + ASG ++ Auxiliar de Depósito Auxiliar de Depósito + Aux…" at bounding box center [727, 207] width 602 height 30
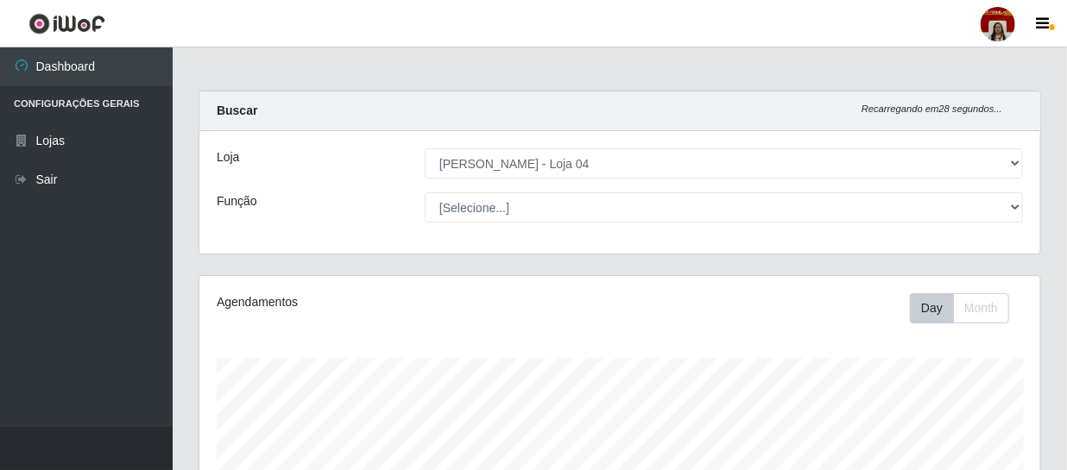
scroll to position [358, 841]
select select "22"
click at [425, 192] on select "[Selecione...] ASG ASG + ASG ++ Auxiliar de Depósito Auxiliar de Depósito + Aux…" at bounding box center [724, 207] width 598 height 30
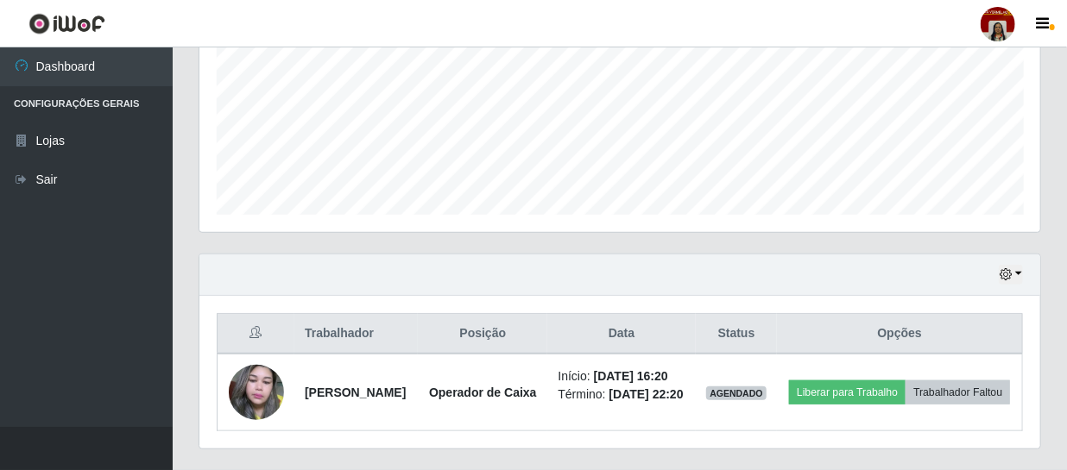
scroll to position [457, 0]
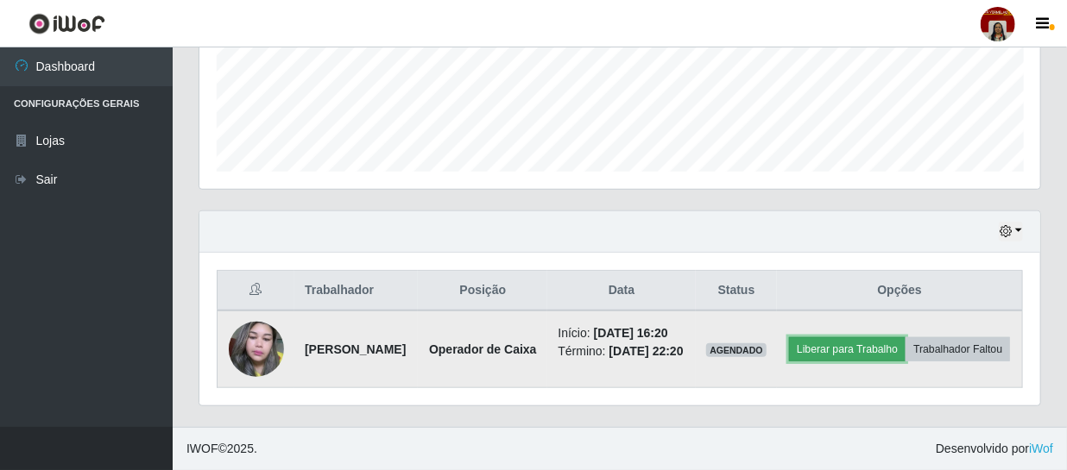
click at [905, 337] on button "Liberar para Trabalho" at bounding box center [847, 349] width 117 height 24
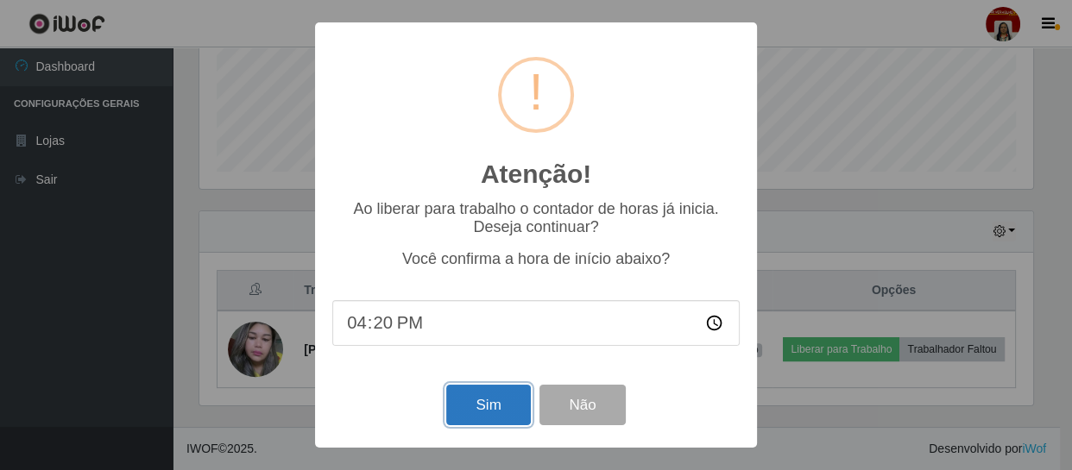
click at [484, 397] on button "Sim" at bounding box center [488, 405] width 84 height 41
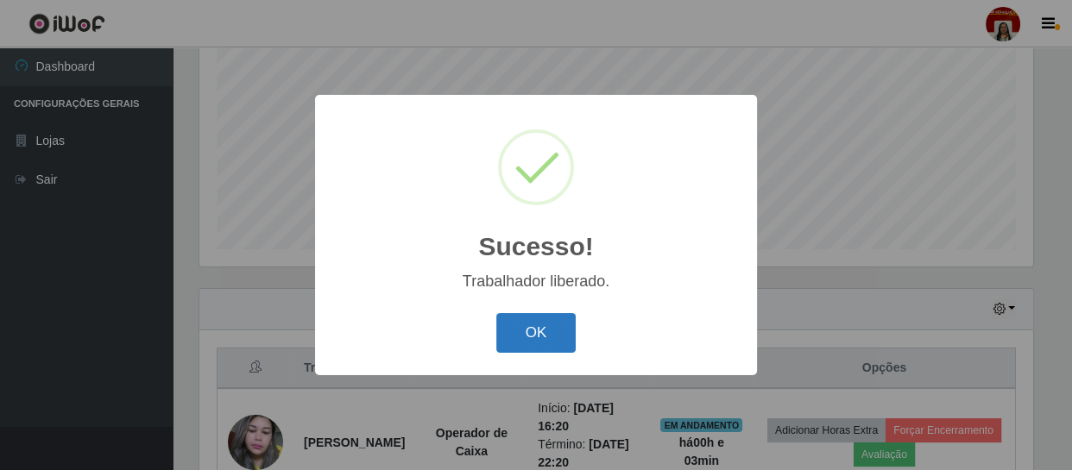
click at [532, 325] on button "OK" at bounding box center [536, 333] width 80 height 41
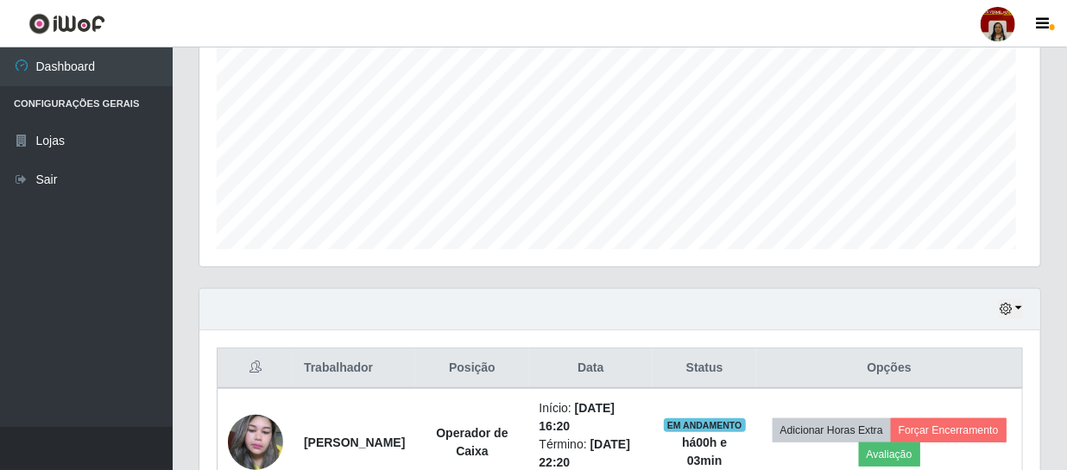
scroll to position [358, 841]
